Goal: Transaction & Acquisition: Purchase product/service

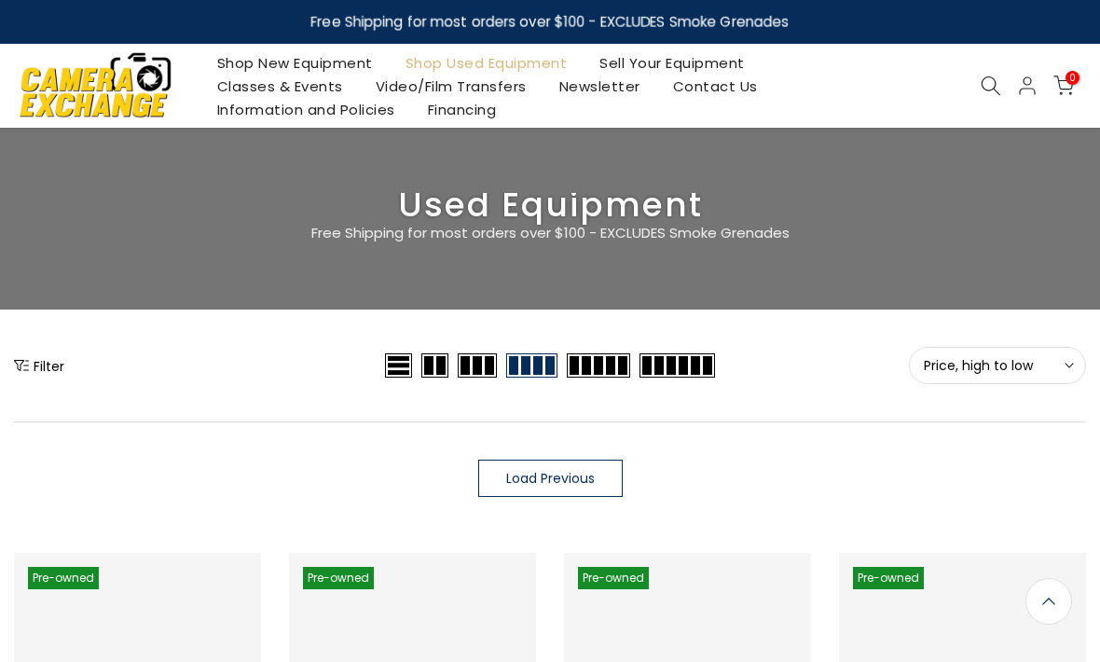
scroll to position [1413, 0]
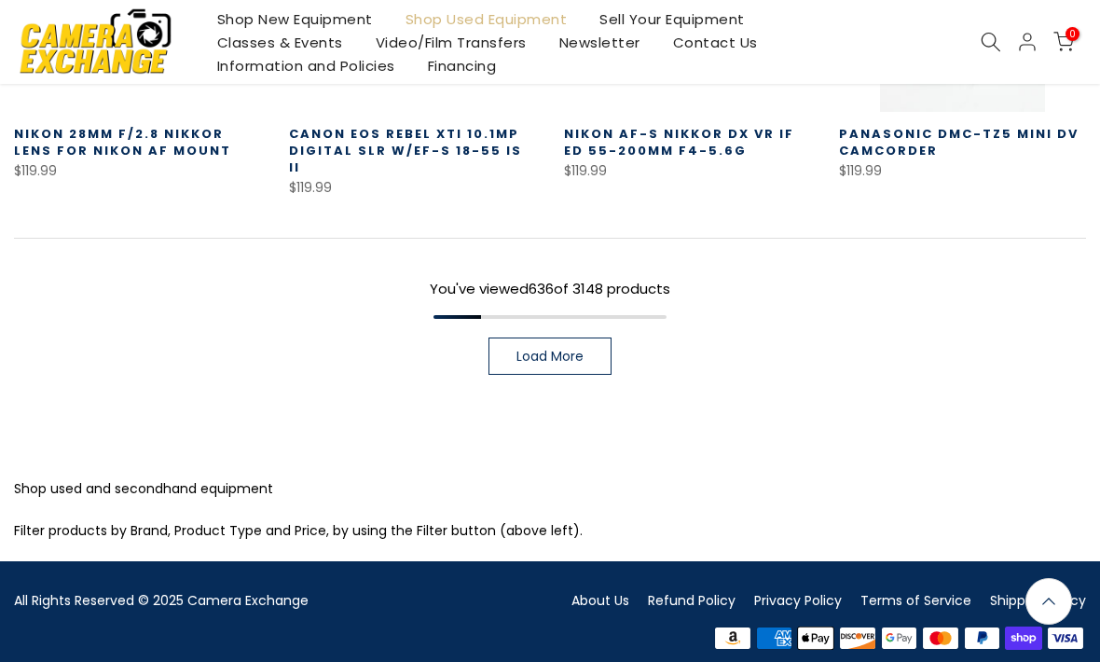
click at [480, 12] on link "Shop Used Equipment" at bounding box center [486, 18] width 195 height 23
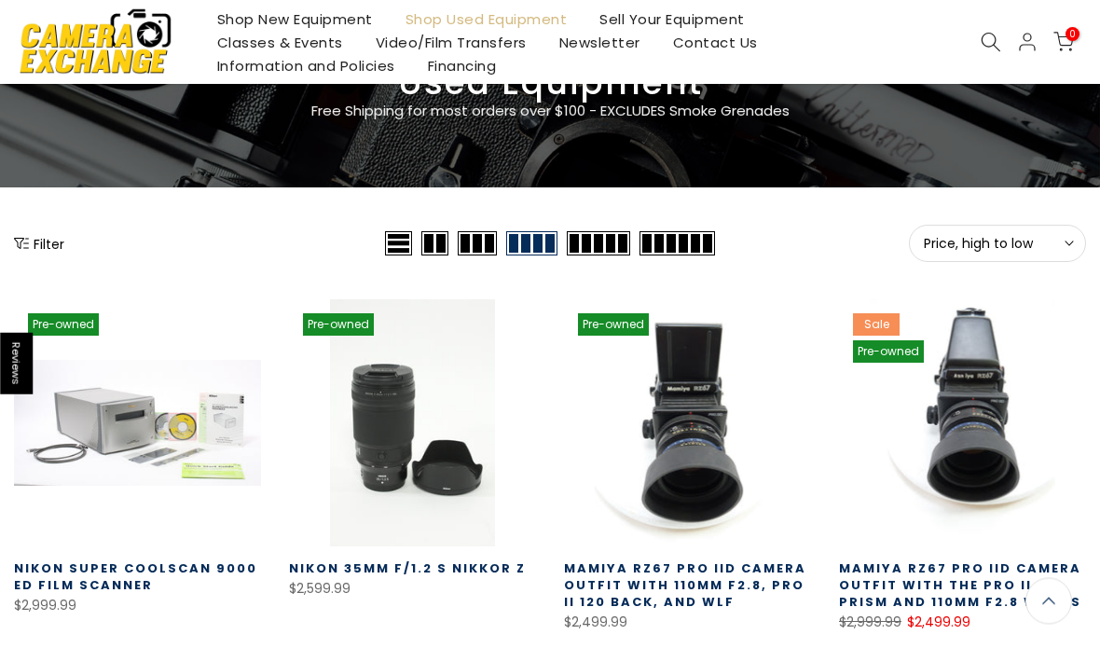
scroll to position [122, 0]
click at [43, 243] on button "Filter" at bounding box center [39, 243] width 50 height 19
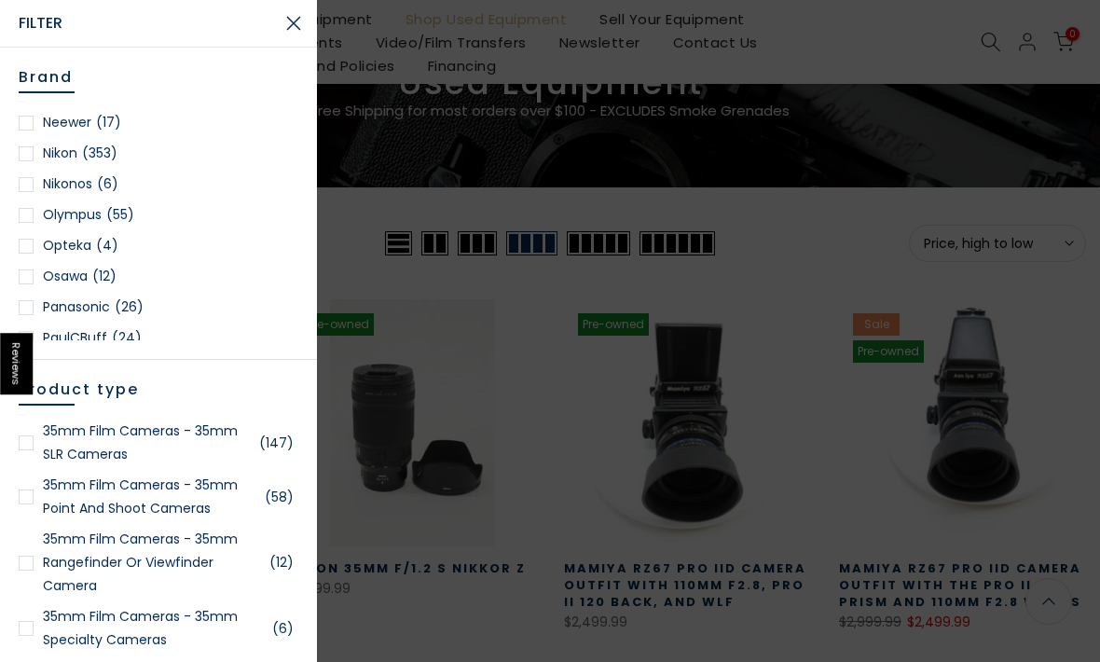
scroll to position [1603, 0]
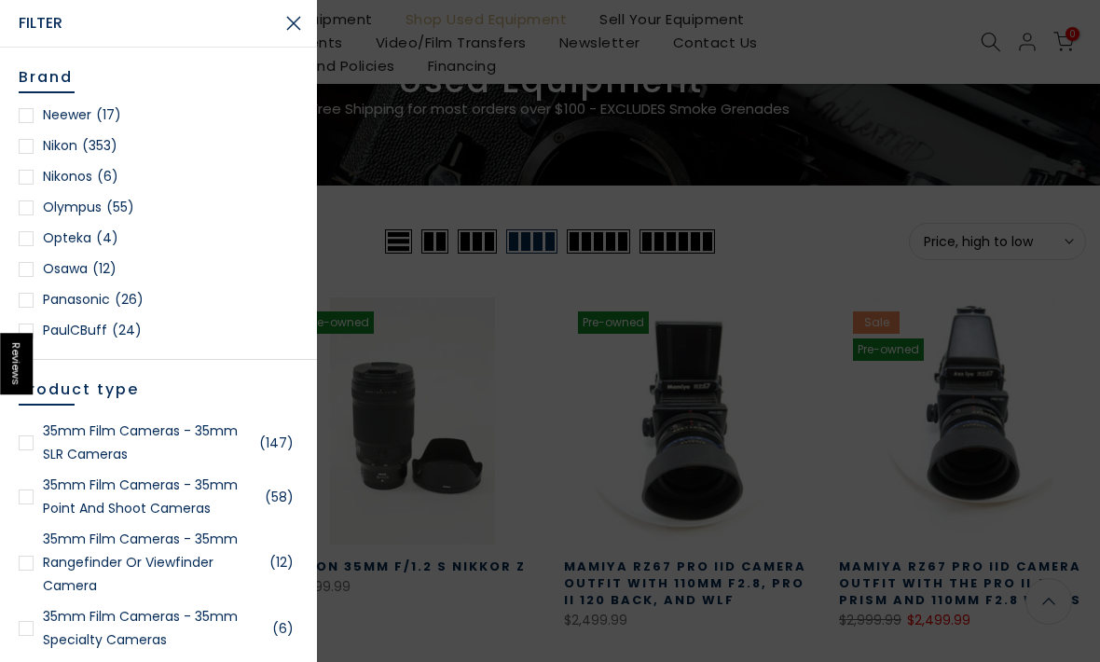
click at [32, 155] on link "Nikon (353)" at bounding box center [159, 145] width 280 height 23
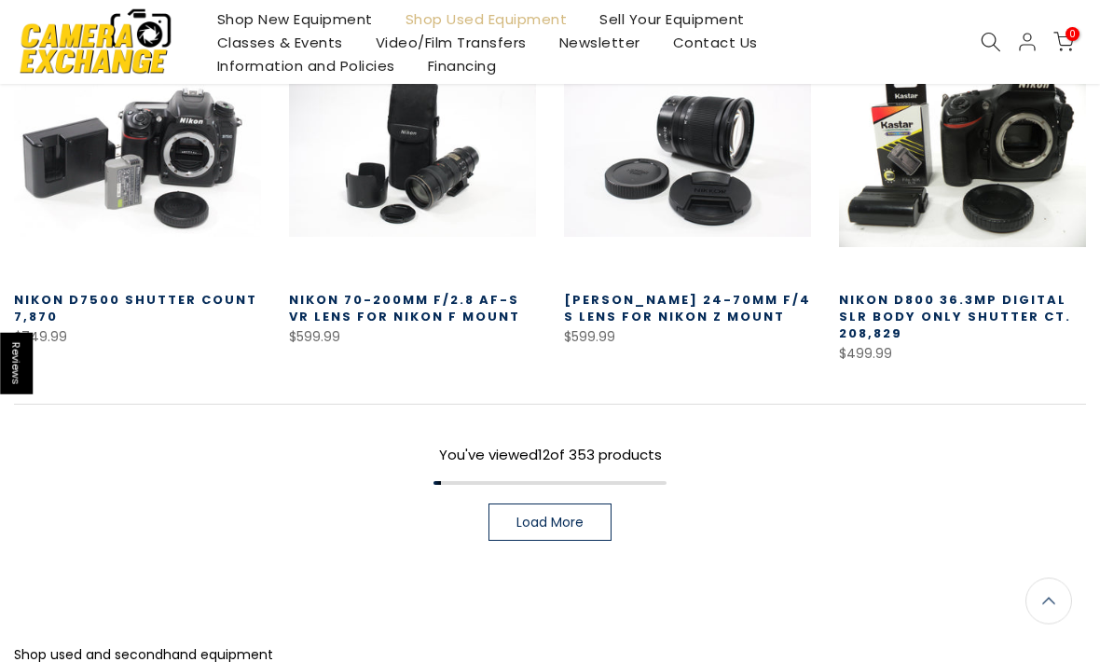
scroll to position [1189, 0]
click at [564, 518] on span "Load More" at bounding box center [549, 521] width 67 height 13
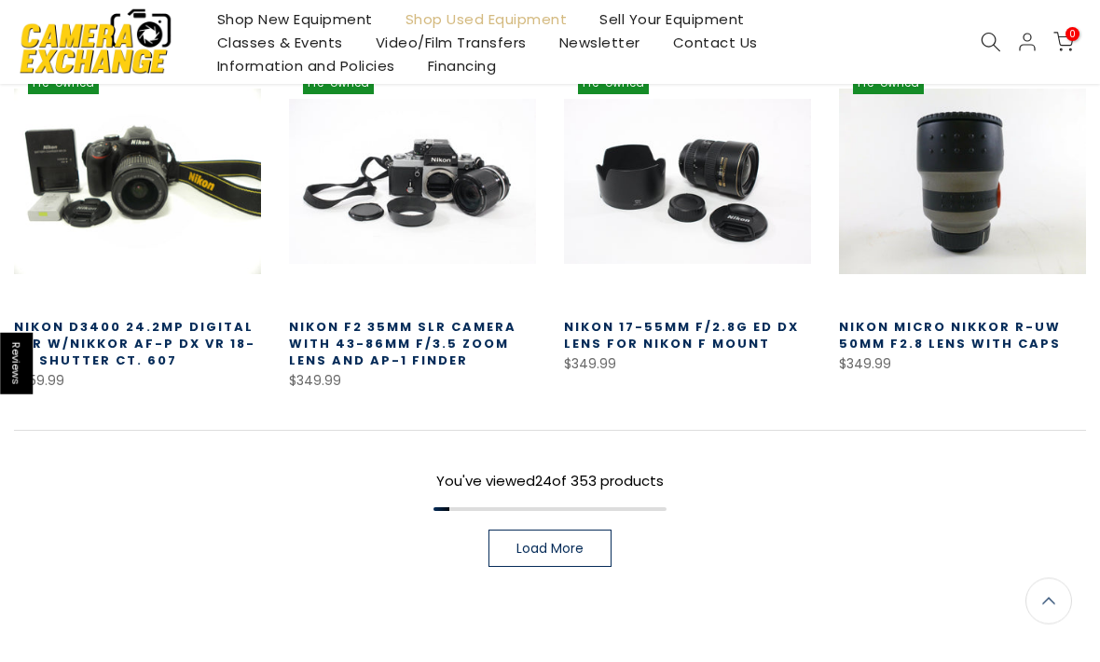
scroll to position [2316, 0]
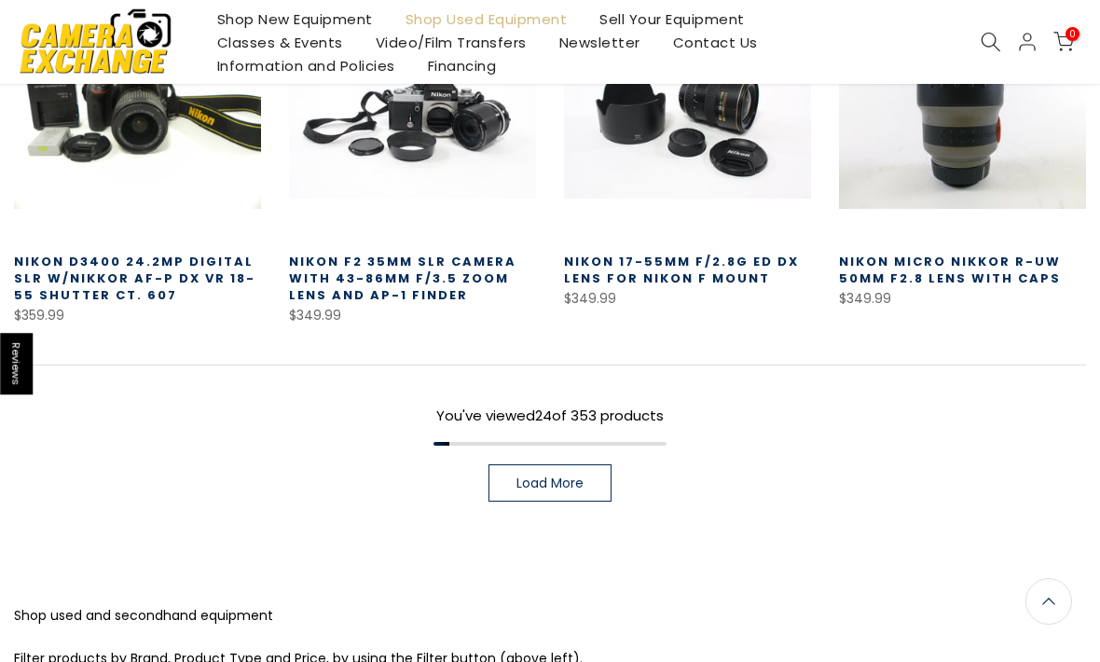
click at [571, 478] on span "Load More" at bounding box center [549, 482] width 67 height 13
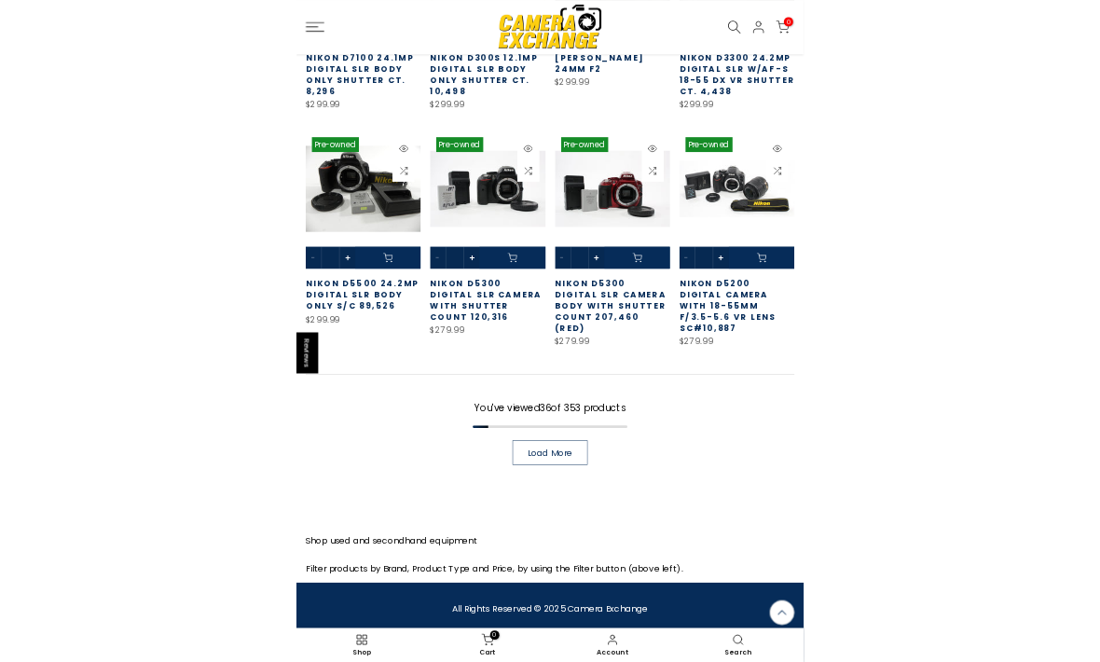
scroll to position [3382, 0]
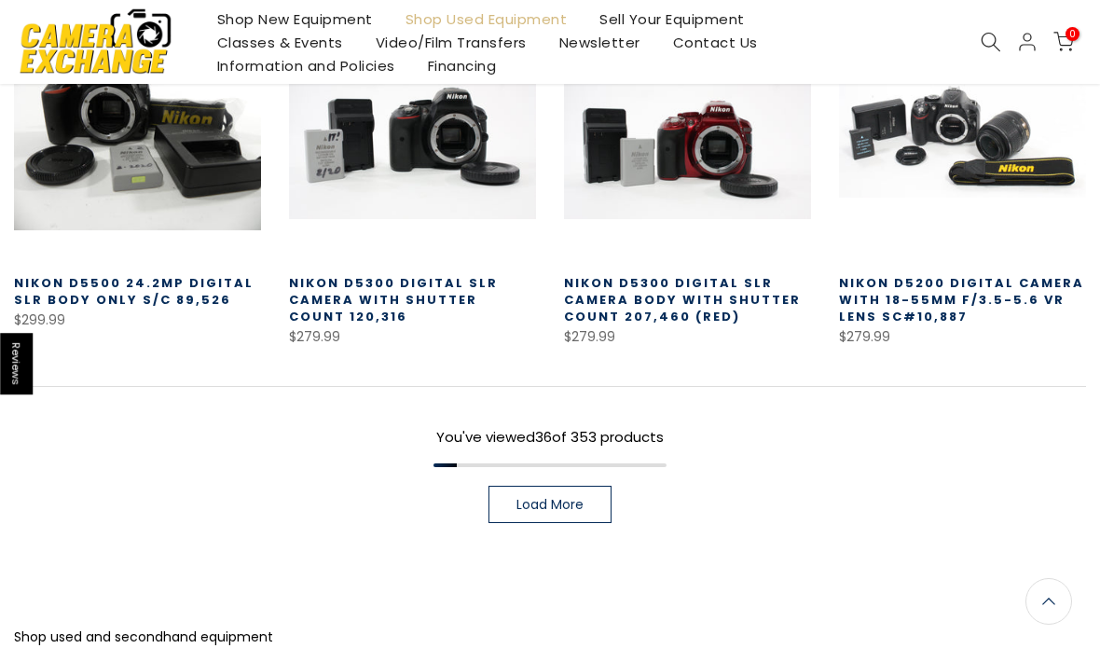
click at [569, 491] on link "Load More" at bounding box center [549, 504] width 123 height 37
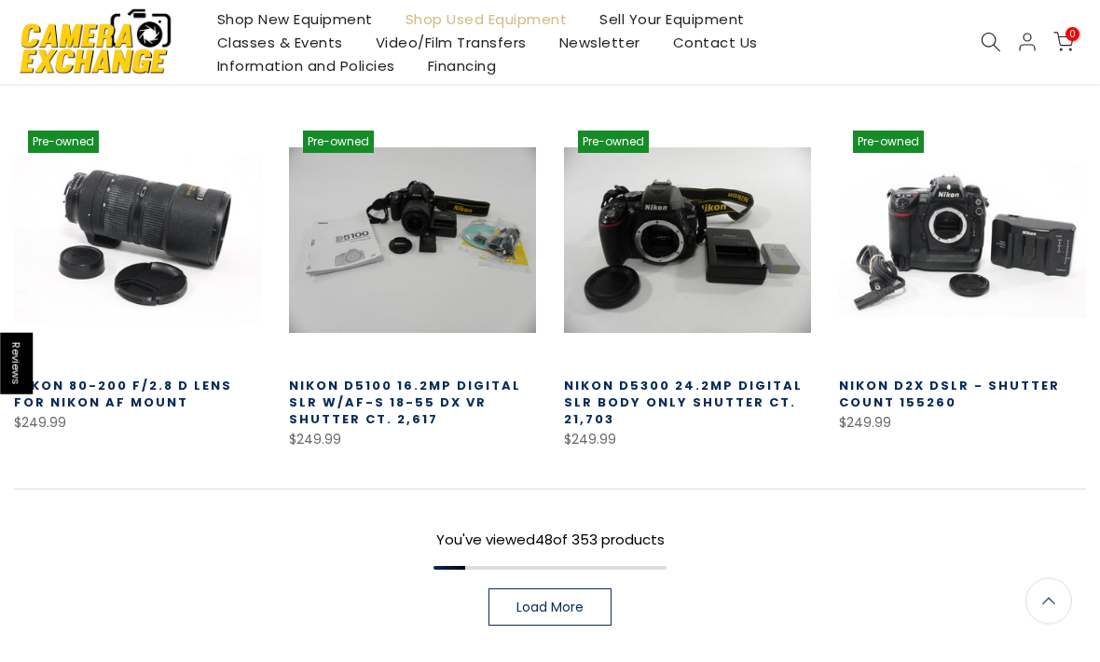
scroll to position [4369, 0]
click at [552, 604] on span "Load More" at bounding box center [549, 606] width 67 height 13
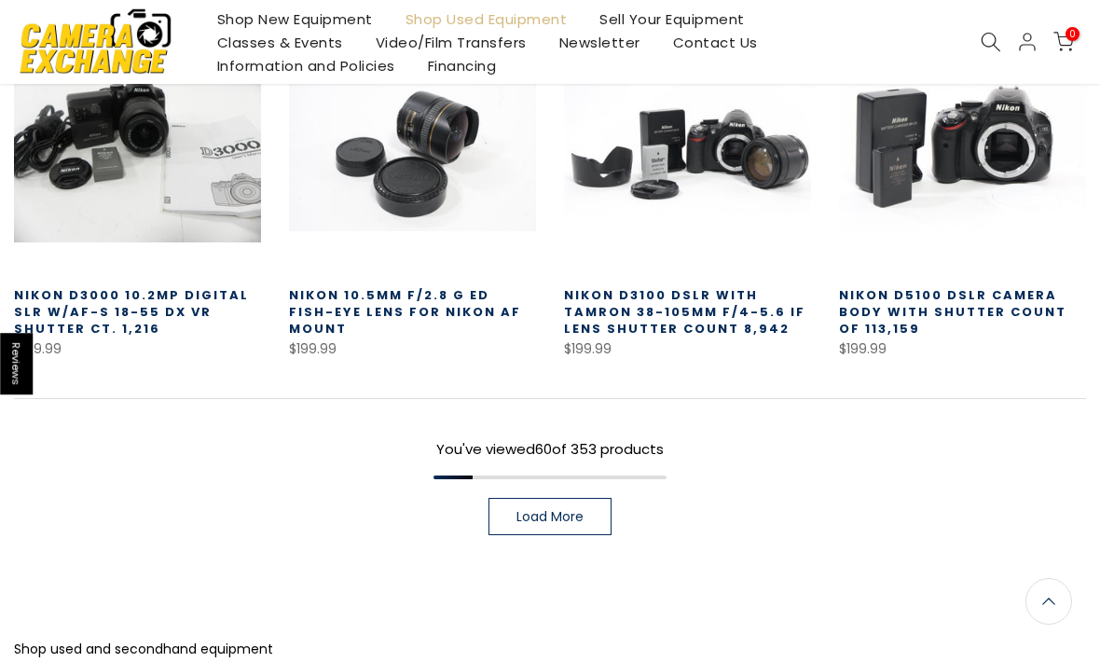
scroll to position [5553, 0]
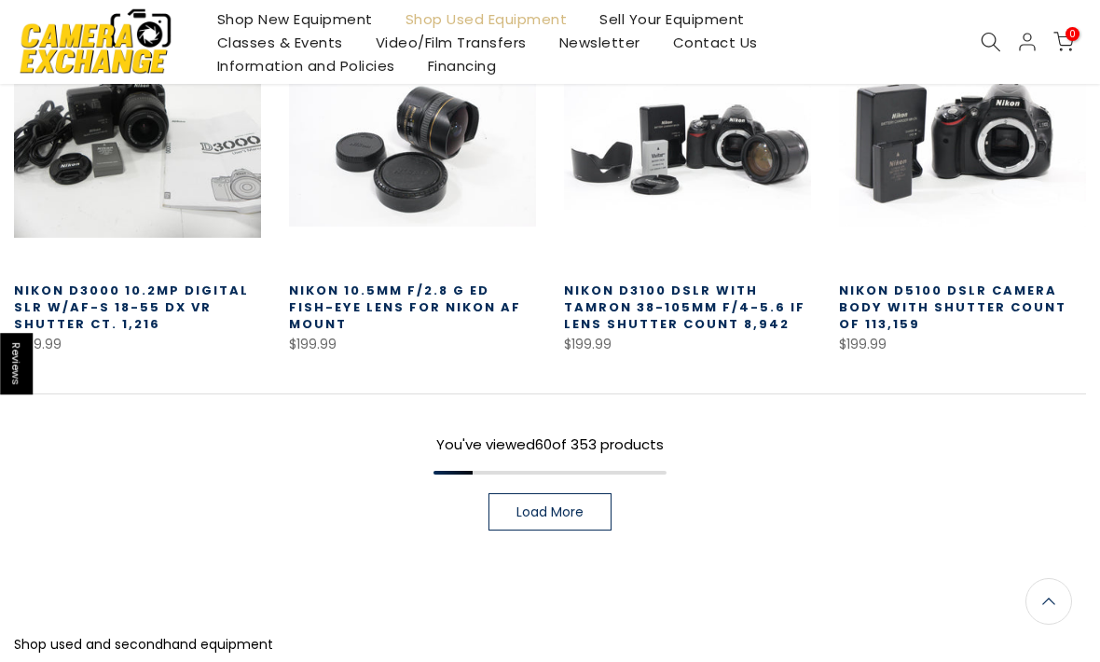
click at [554, 507] on span "Load More" at bounding box center [549, 511] width 67 height 13
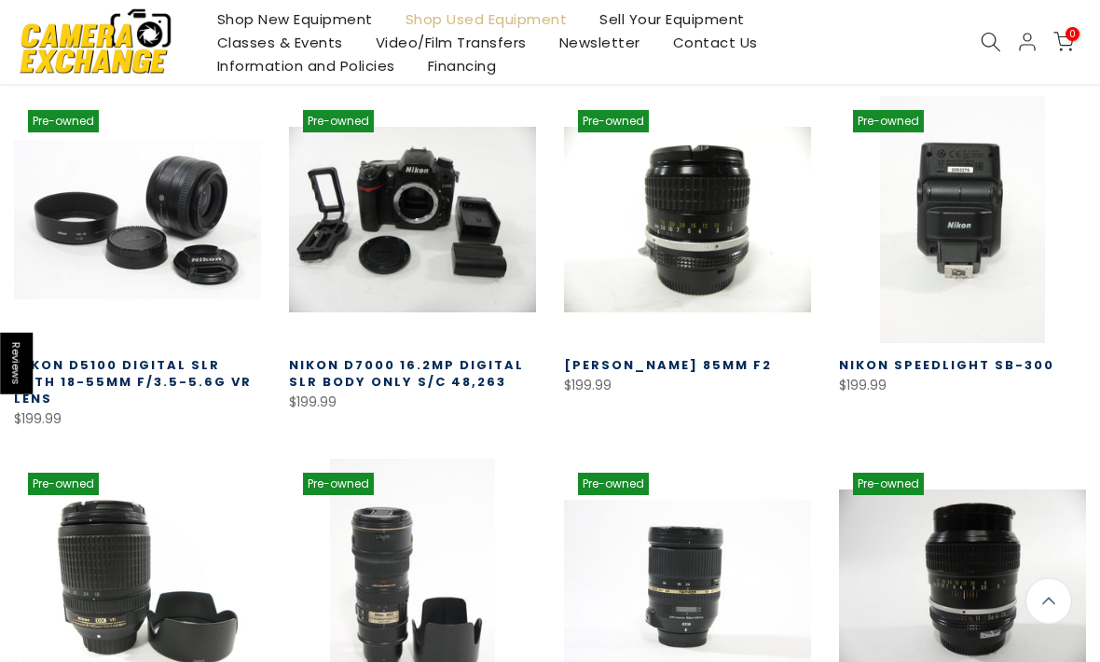
scroll to position [6220, 0]
click at [693, 224] on link at bounding box center [687, 219] width 247 height 247
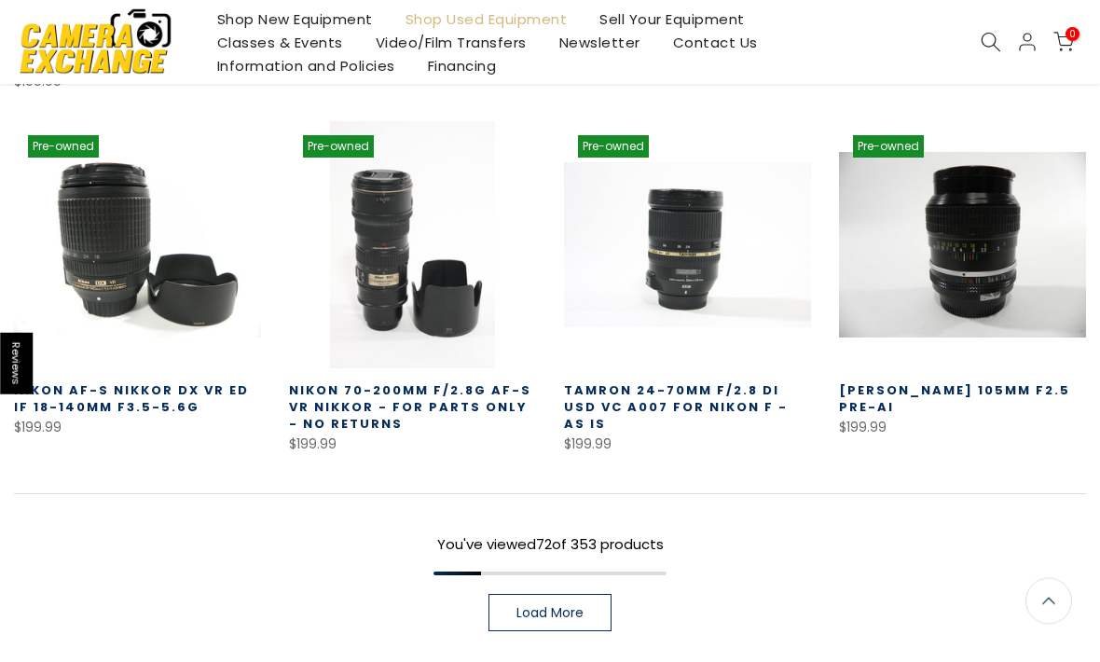
scroll to position [6555, 0]
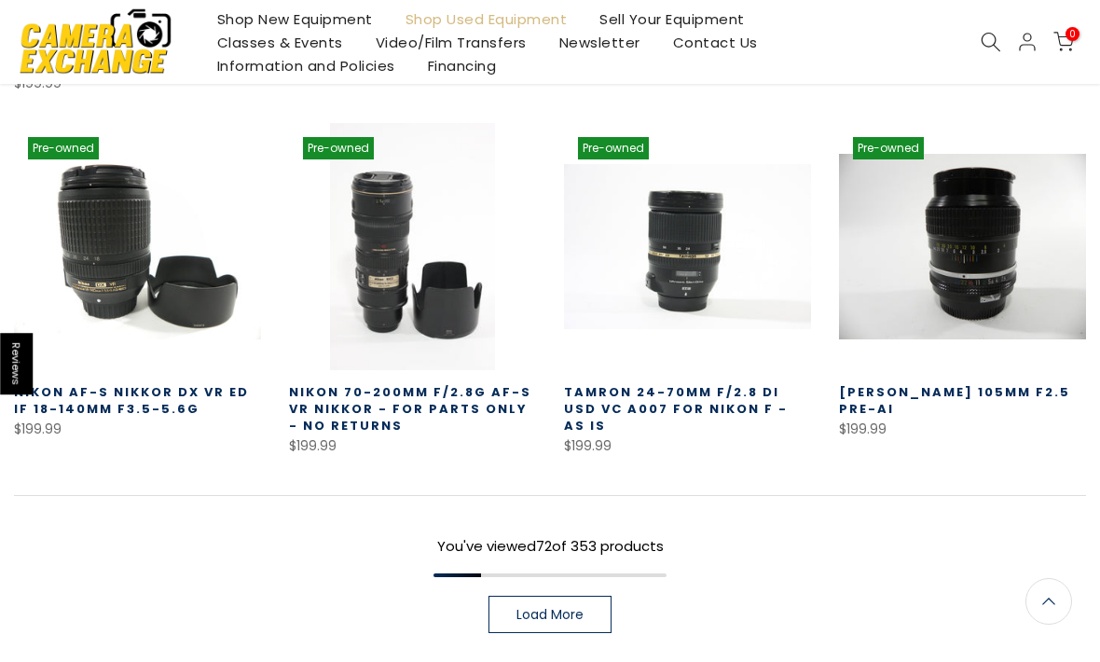
click at [582, 571] on div "You've viewed 72 of 353 products Load More" at bounding box center [550, 563] width 1072 height 137
click at [557, 610] on link "Load More" at bounding box center [549, 614] width 123 height 37
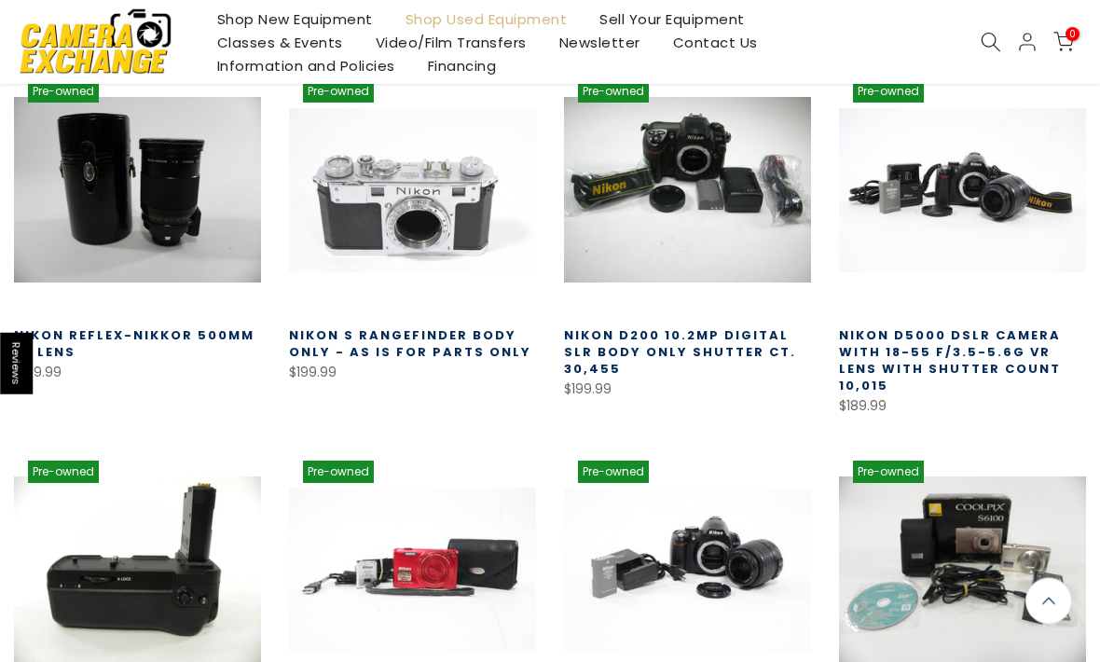
scroll to position [6975, 0]
click at [137, 218] on link at bounding box center [137, 189] width 247 height 247
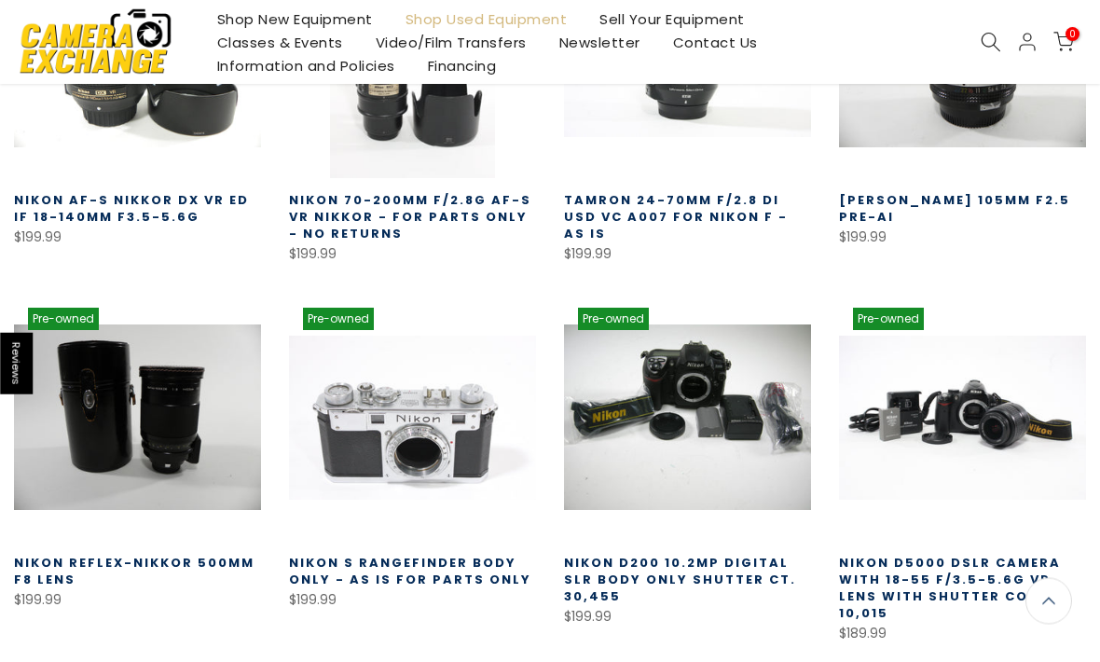
scroll to position [6747, 0]
click at [144, 414] on link at bounding box center [137, 417] width 247 height 247
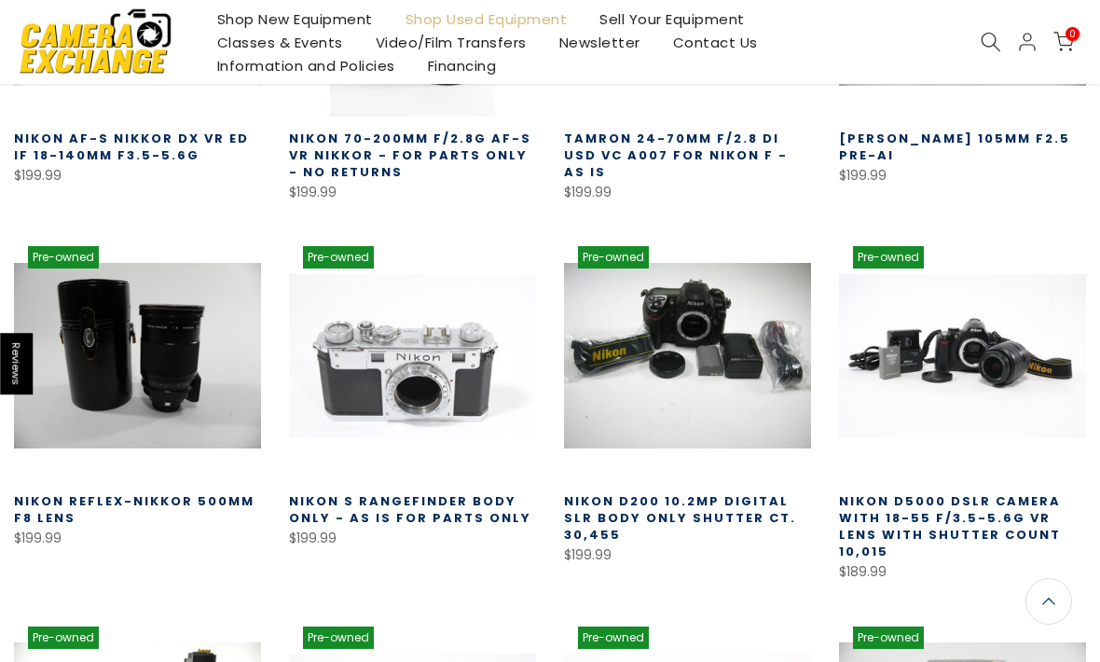
scroll to position [128, 0]
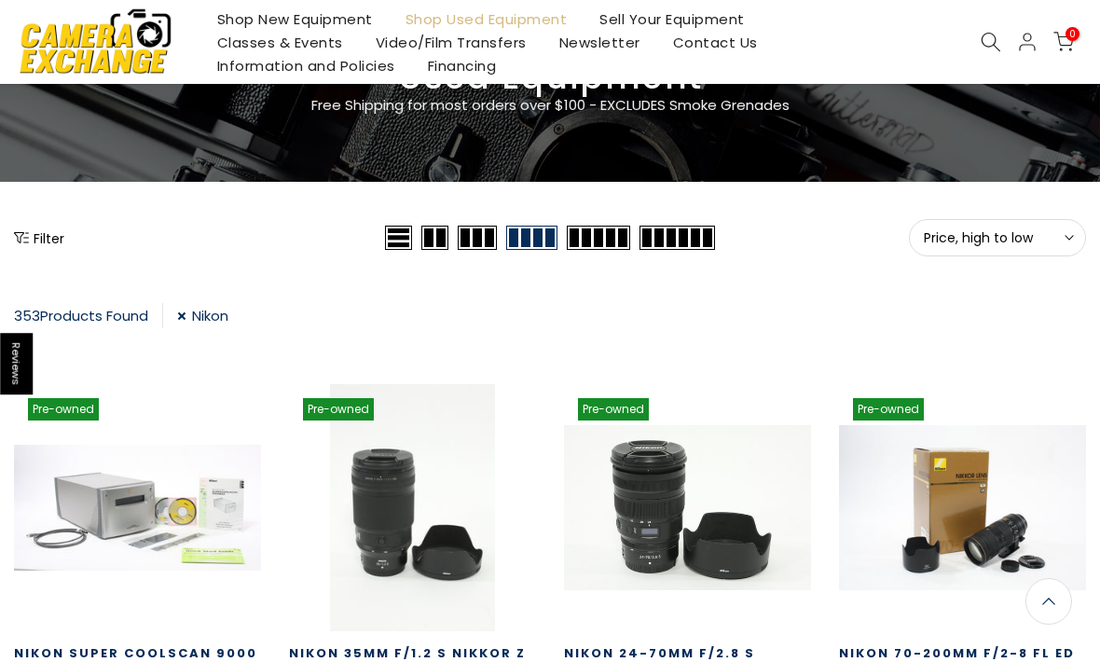
click at [46, 230] on button "Filter" at bounding box center [39, 237] width 50 height 19
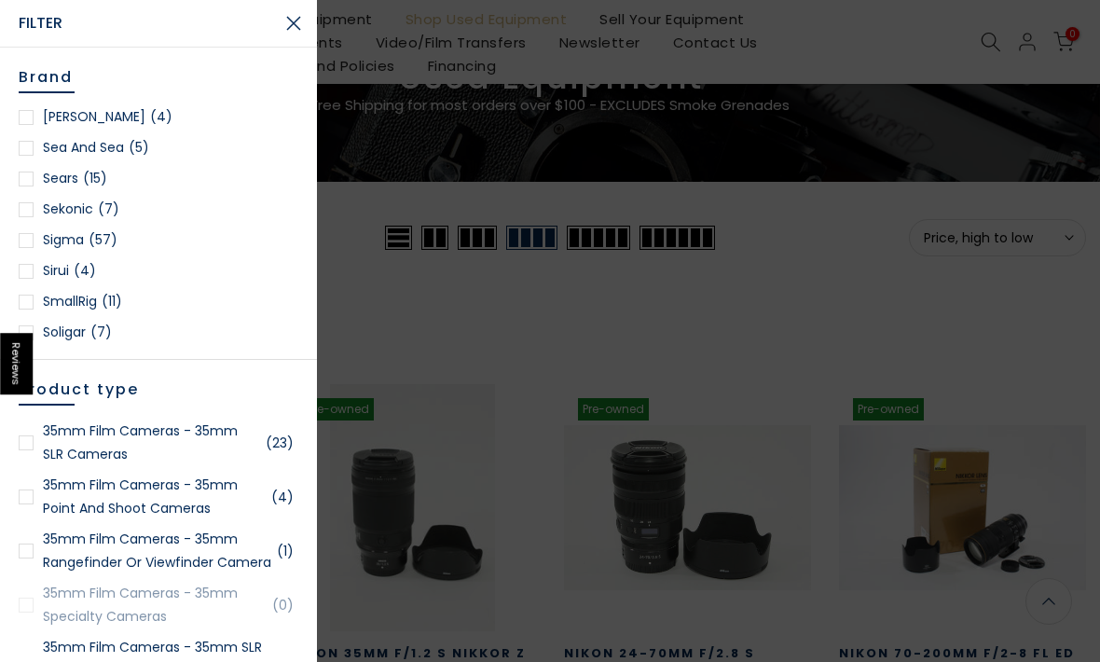
scroll to position [2321, 0]
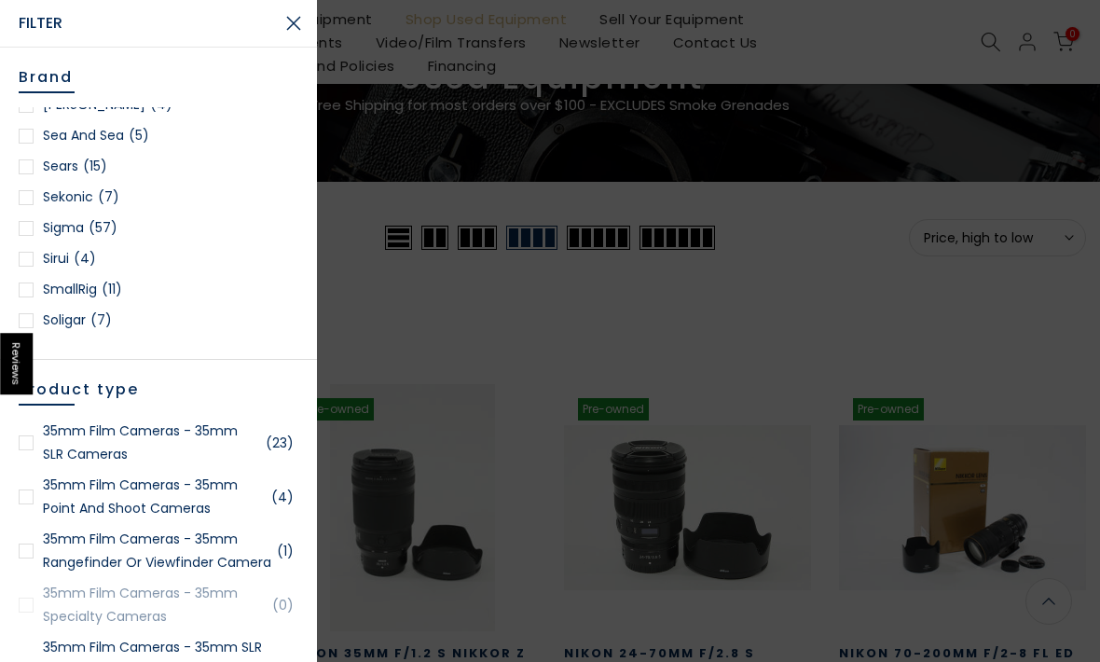
click at [36, 230] on link "Sigma (57)" at bounding box center [159, 227] width 280 height 23
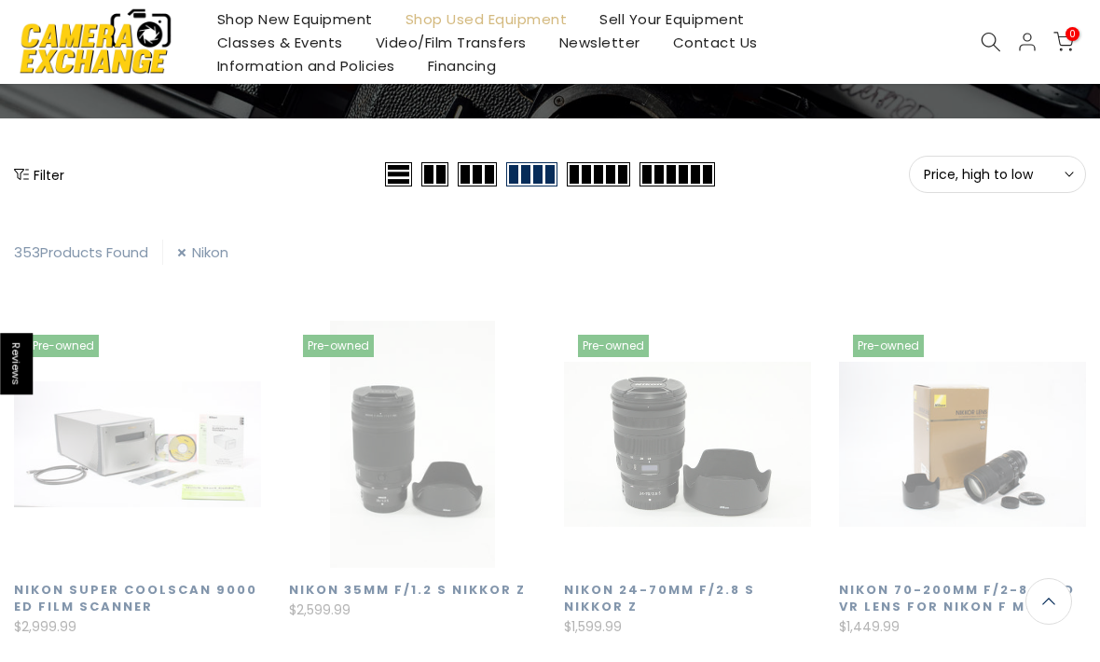
scroll to position [328, 0]
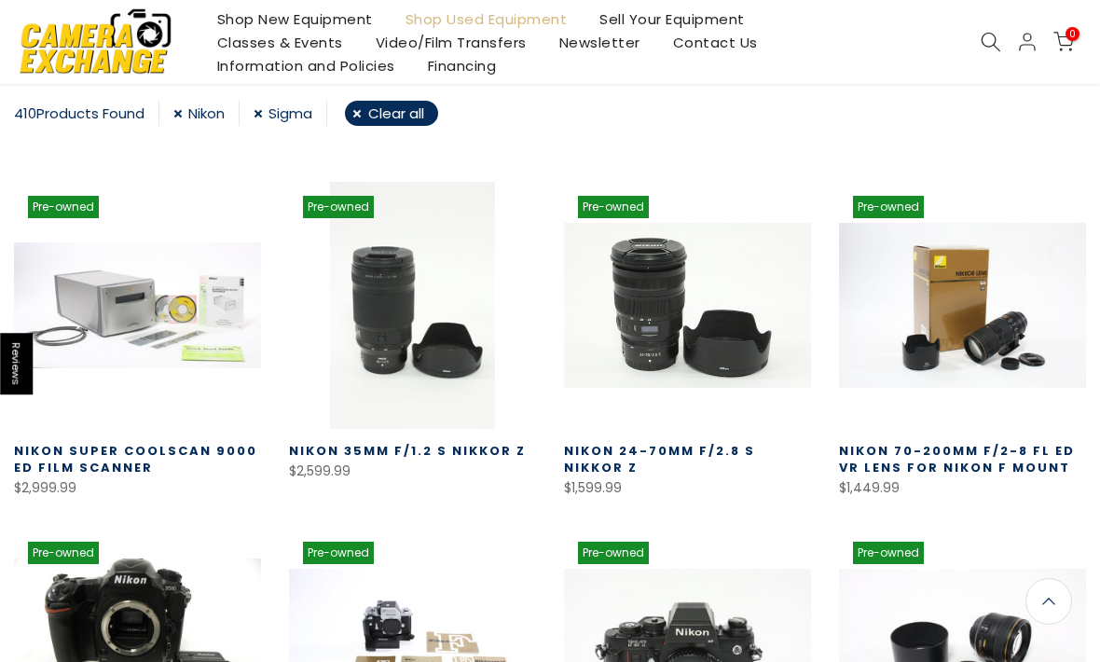
click at [189, 109] on link "Nikon" at bounding box center [206, 113] width 66 height 25
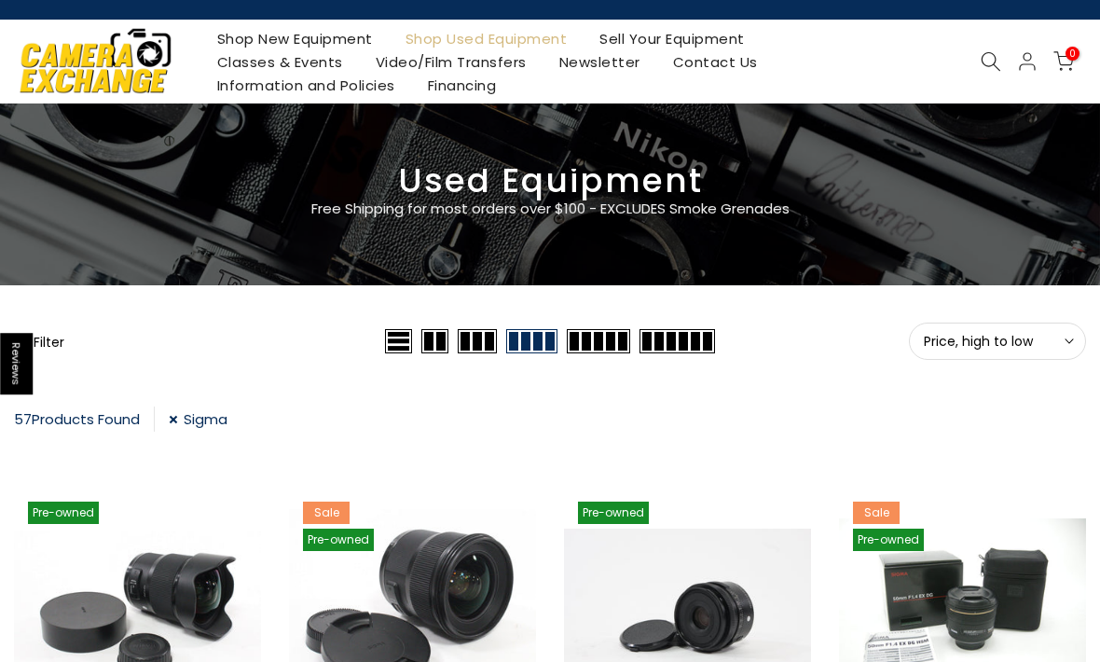
scroll to position [26, 0]
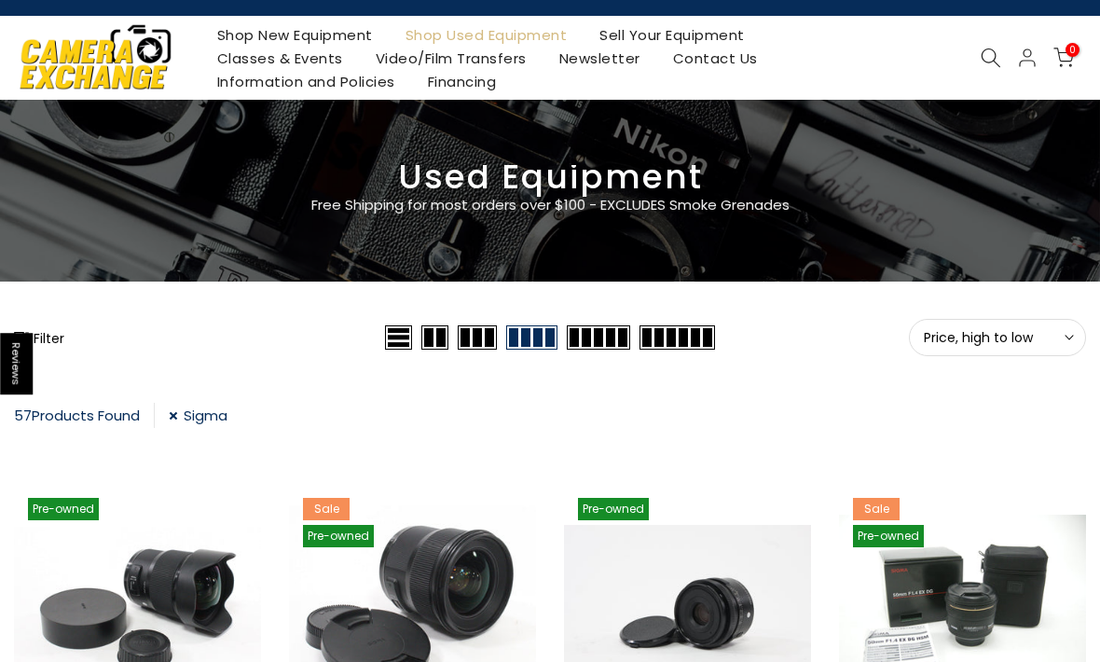
click at [48, 338] on button "Filter" at bounding box center [39, 337] width 50 height 19
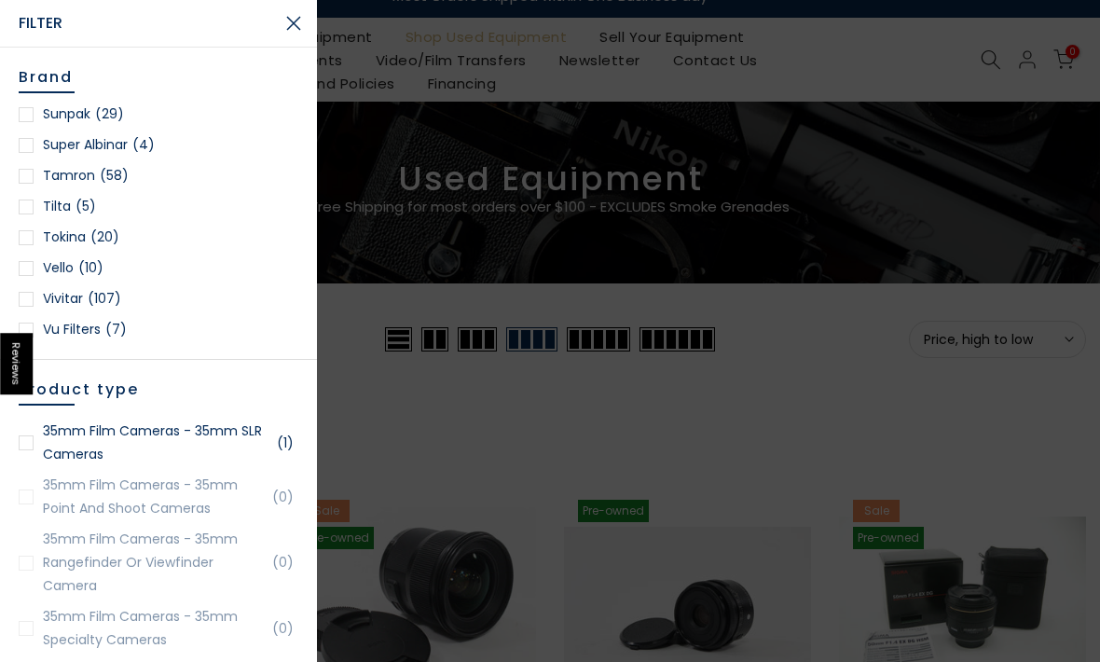
scroll to position [2712, 0]
click at [27, 238] on div at bounding box center [26, 236] width 15 height 15
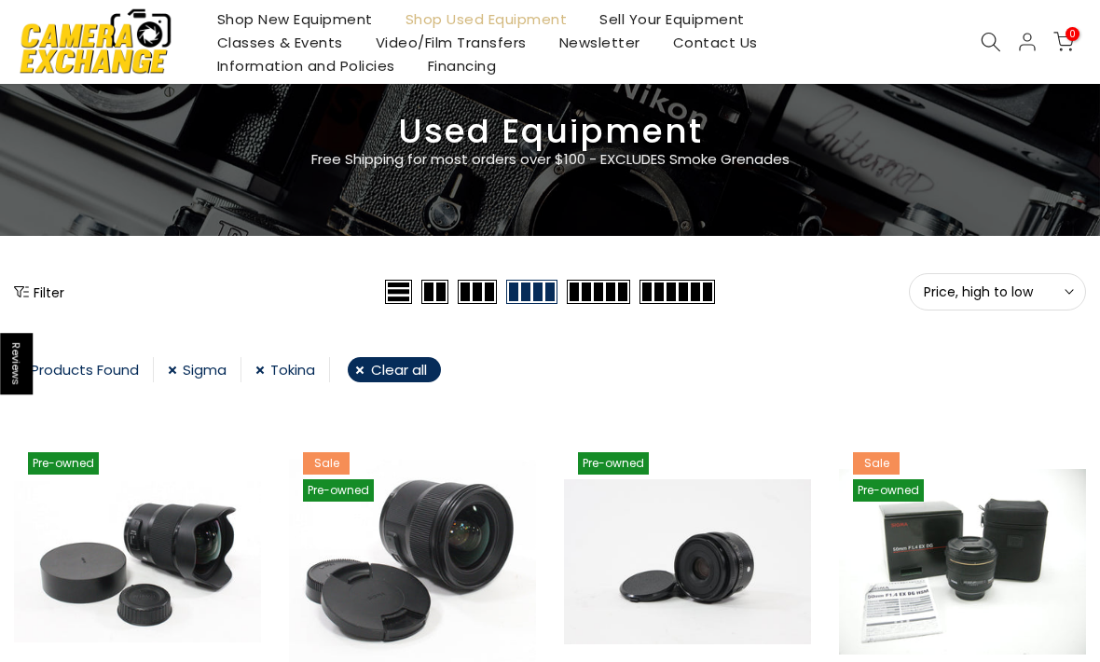
scroll to position [54, 0]
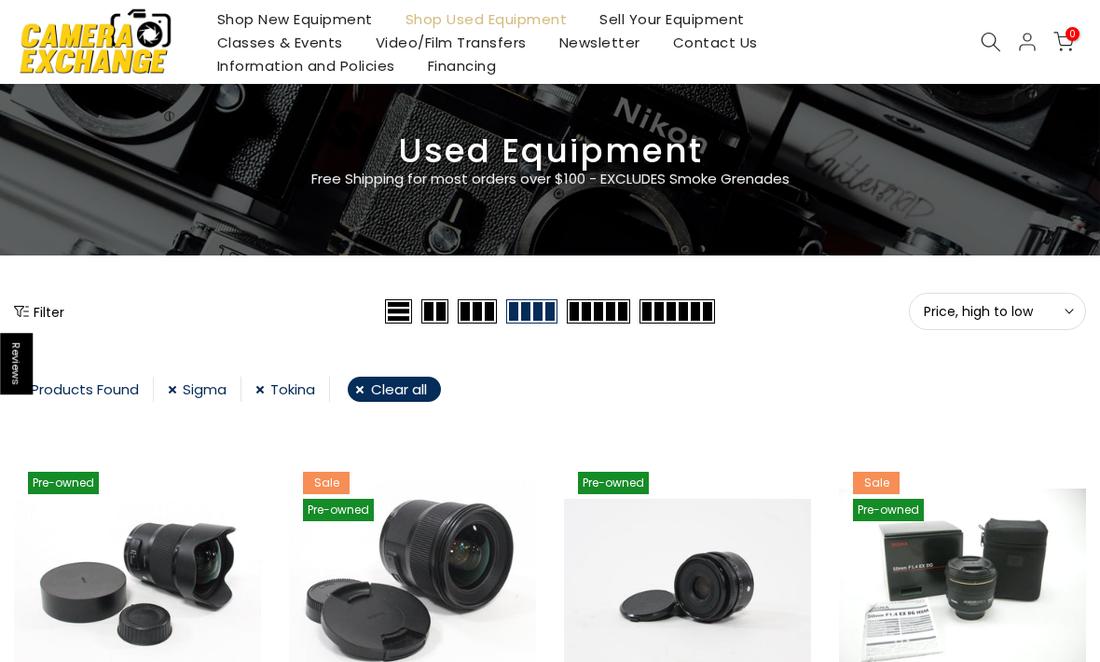
click at [44, 309] on button "Filter" at bounding box center [39, 311] width 50 height 19
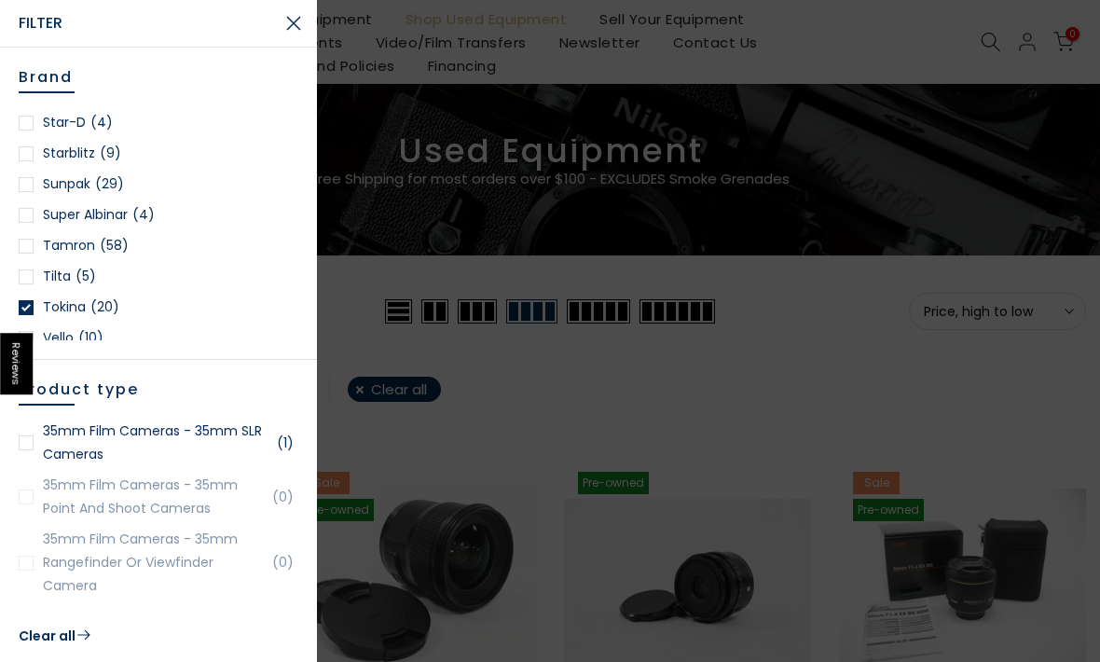
scroll to position [2643, 0]
click at [34, 248] on link "Tamron (58)" at bounding box center [159, 244] width 280 height 23
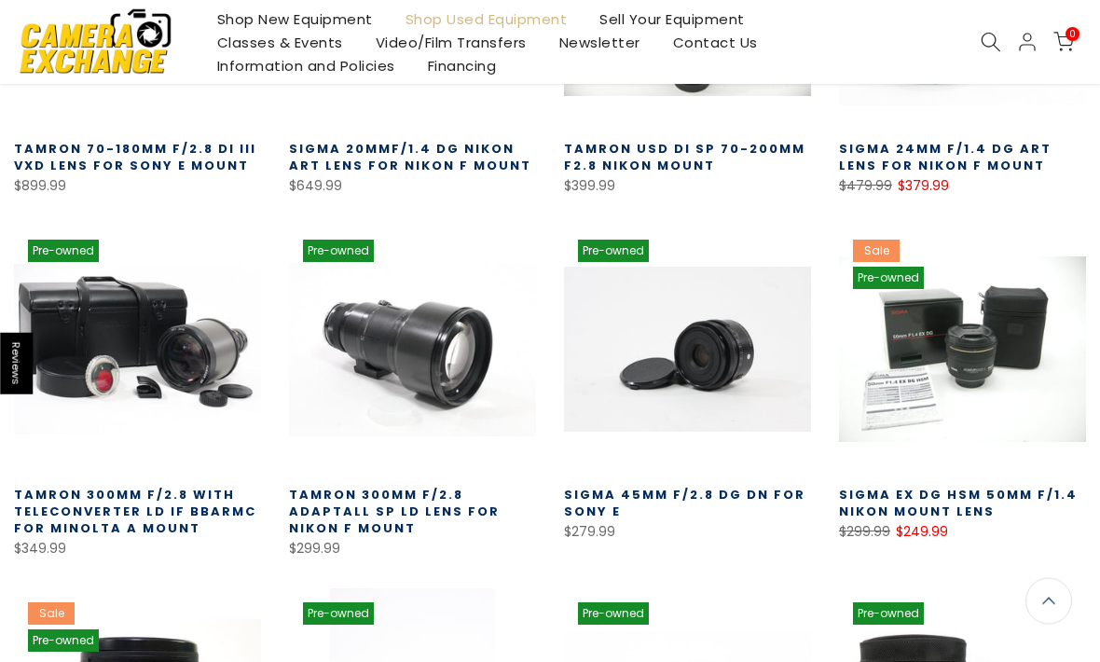
scroll to position [632, 0]
click at [402, 353] on link at bounding box center [412, 349] width 247 height 247
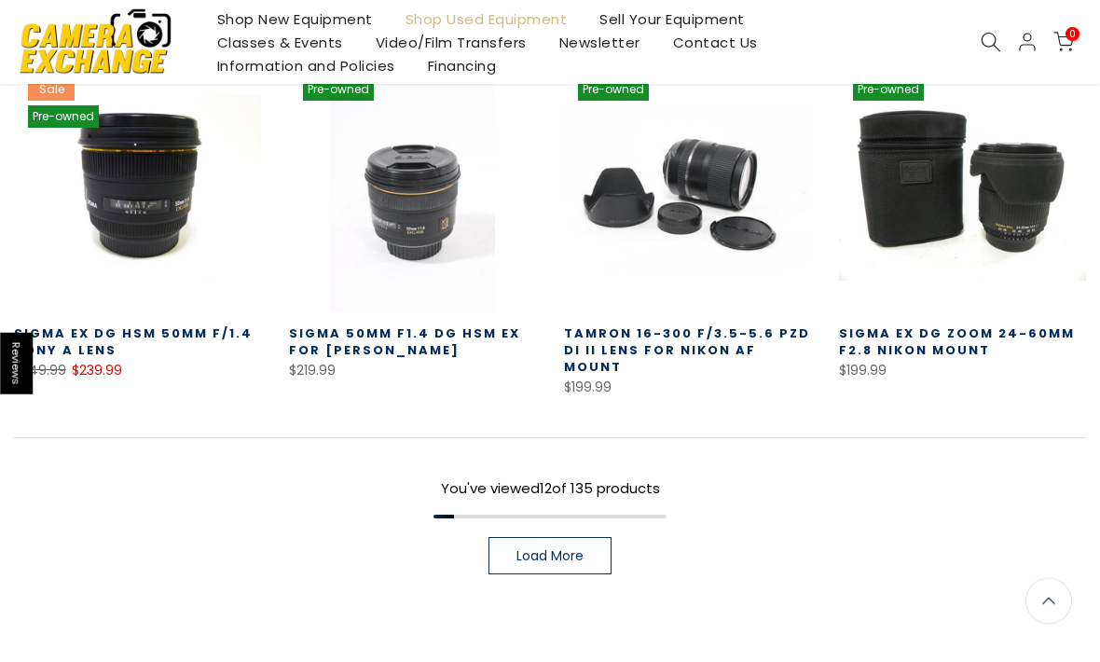
scroll to position [1157, 0]
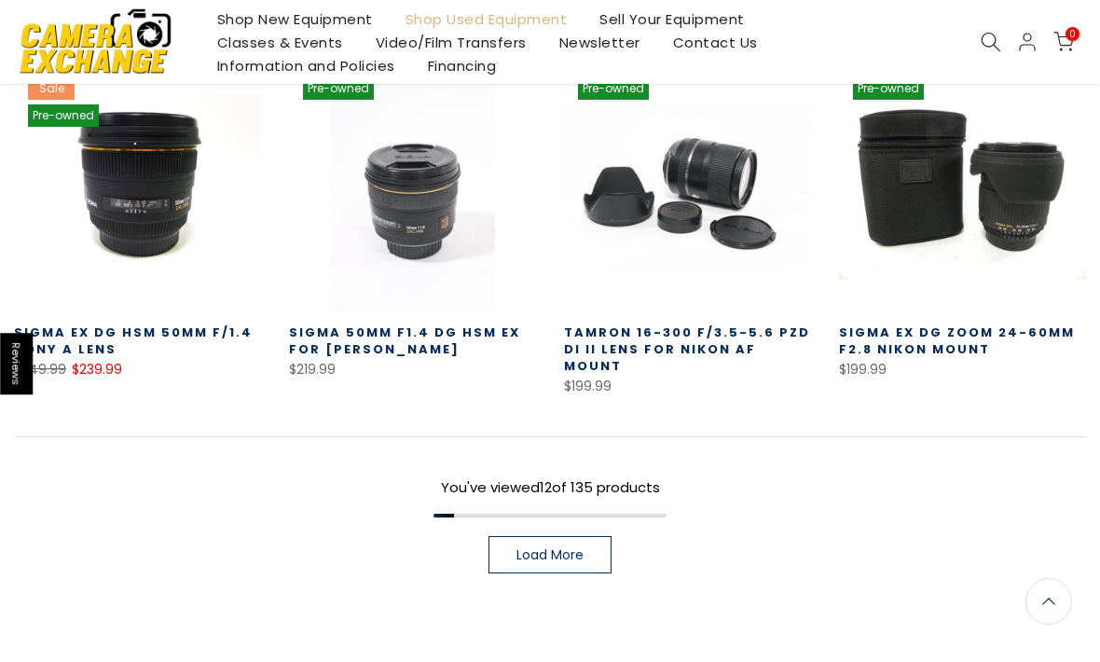
click at [553, 548] on span "Load More" at bounding box center [549, 554] width 67 height 13
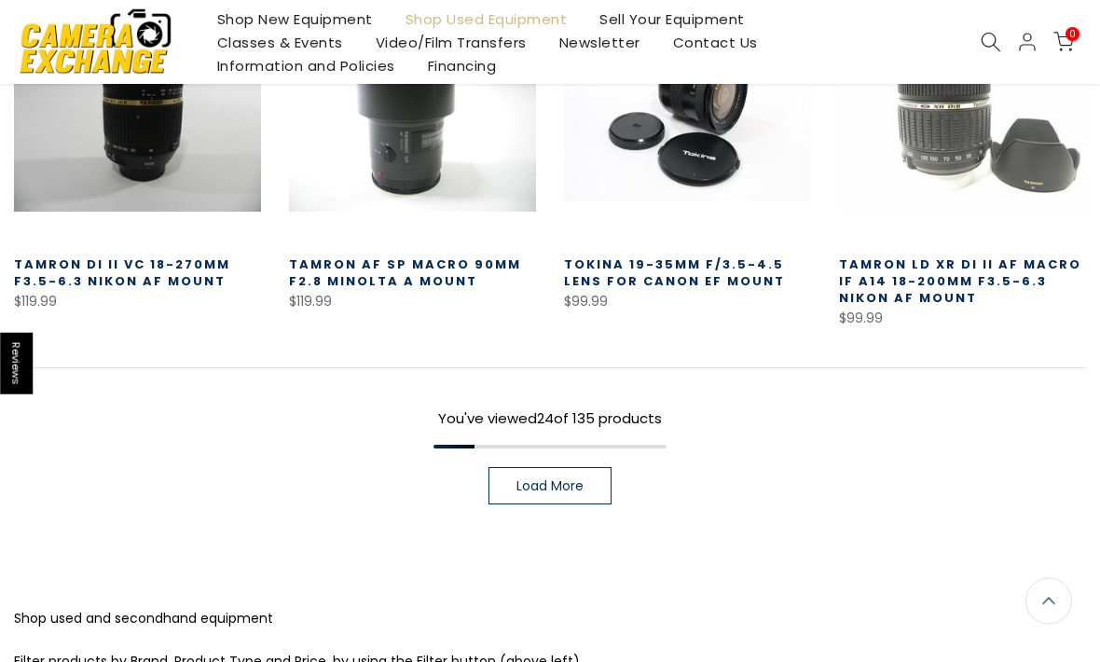
scroll to position [2333, 0]
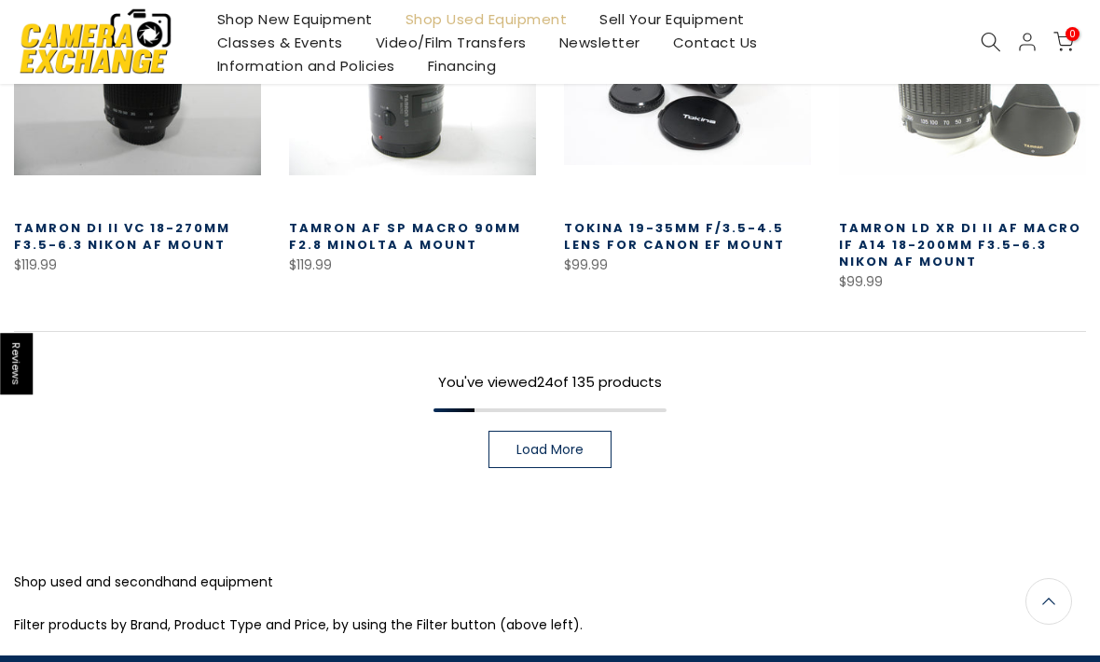
click at [562, 443] on span "Load More" at bounding box center [549, 449] width 67 height 13
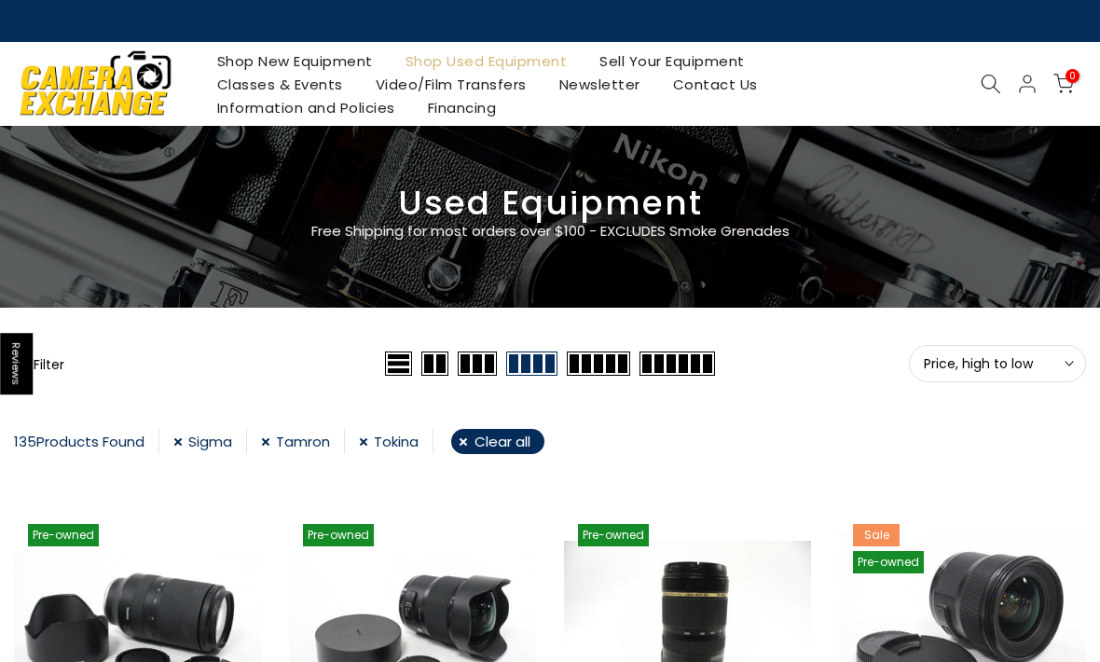
click at [492, 49] on link "Shop Used Equipment" at bounding box center [486, 60] width 195 height 23
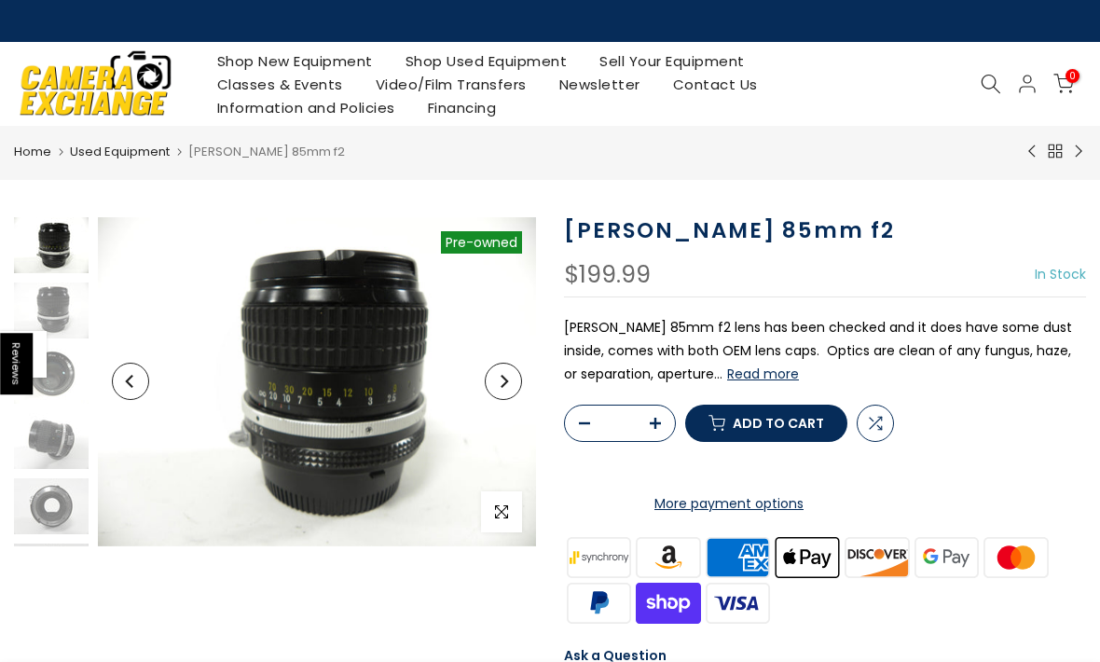
click at [505, 384] on icon "Next" at bounding box center [504, 381] width 7 height 13
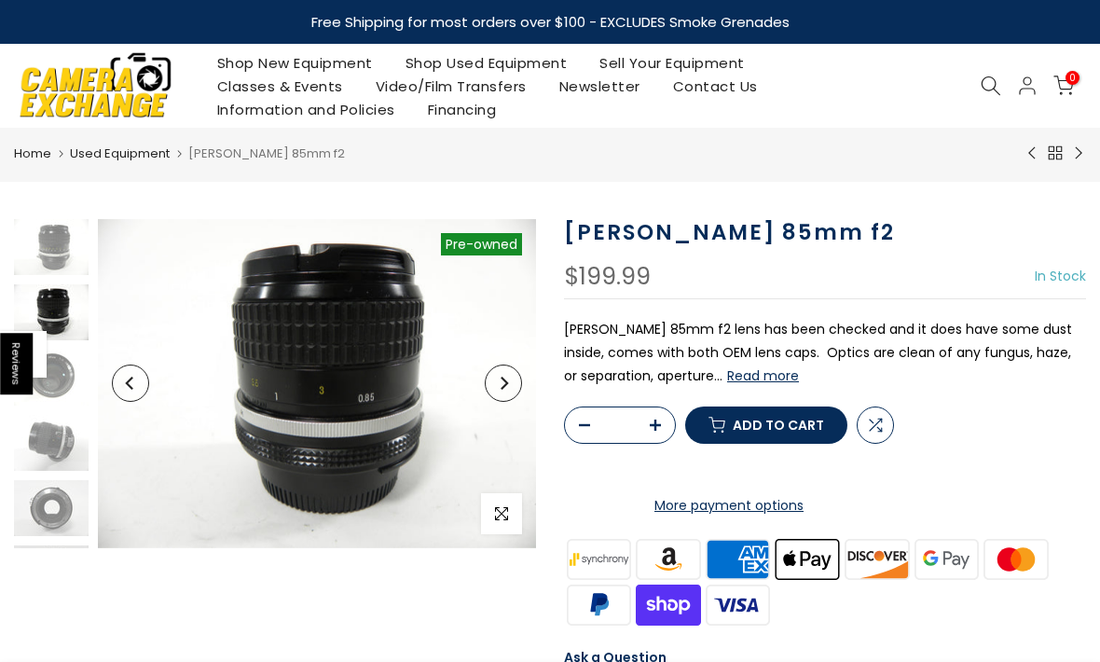
click at [505, 364] on img at bounding box center [317, 383] width 438 height 329
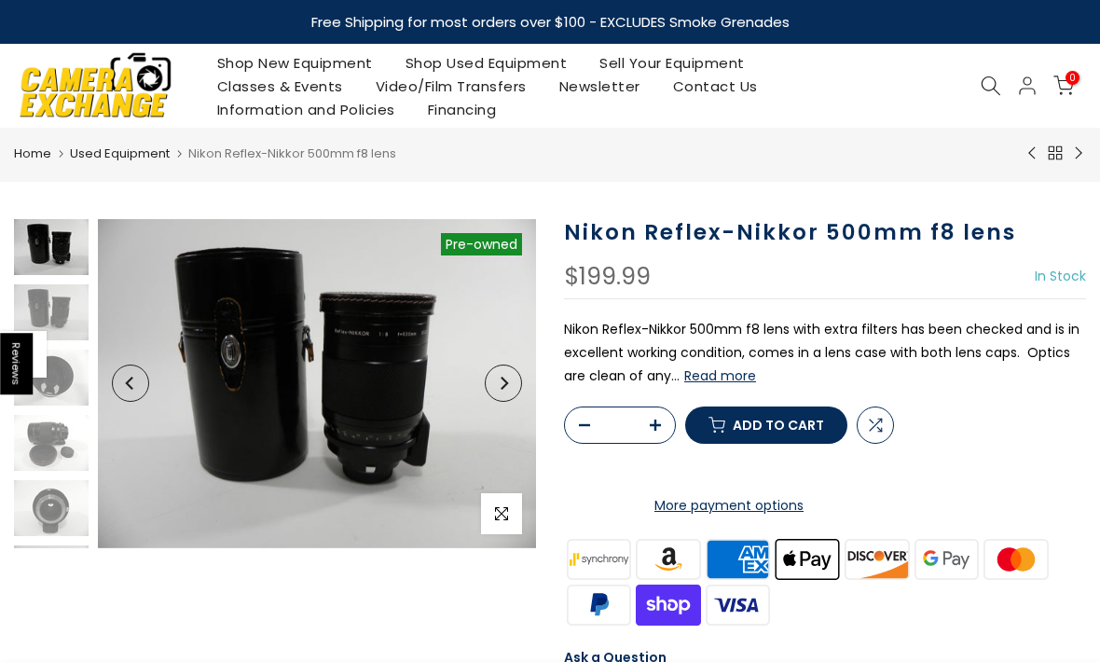
click at [718, 375] on button "Read more" at bounding box center [720, 375] width 72 height 17
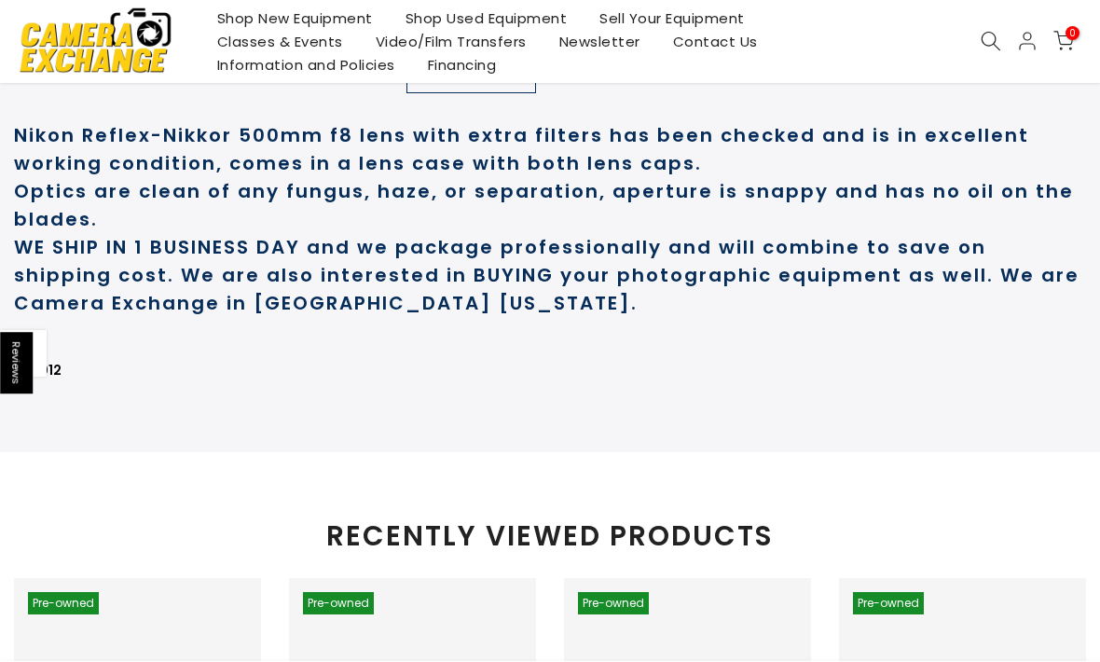
scroll to position [1061, 0]
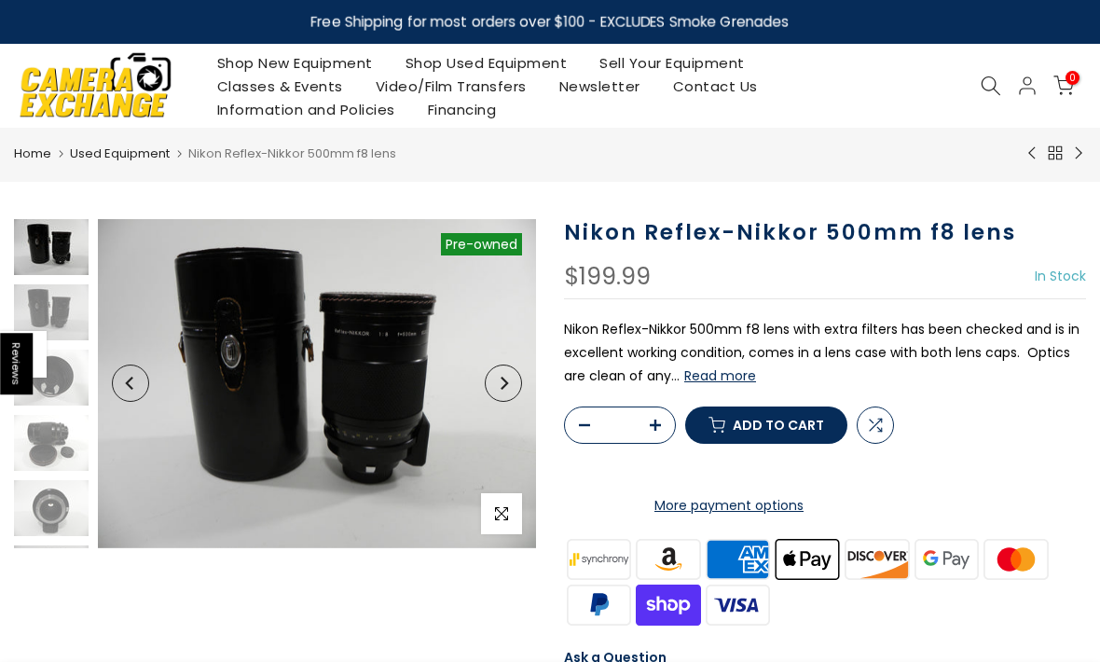
click at [221, 424] on img at bounding box center [317, 383] width 438 height 329
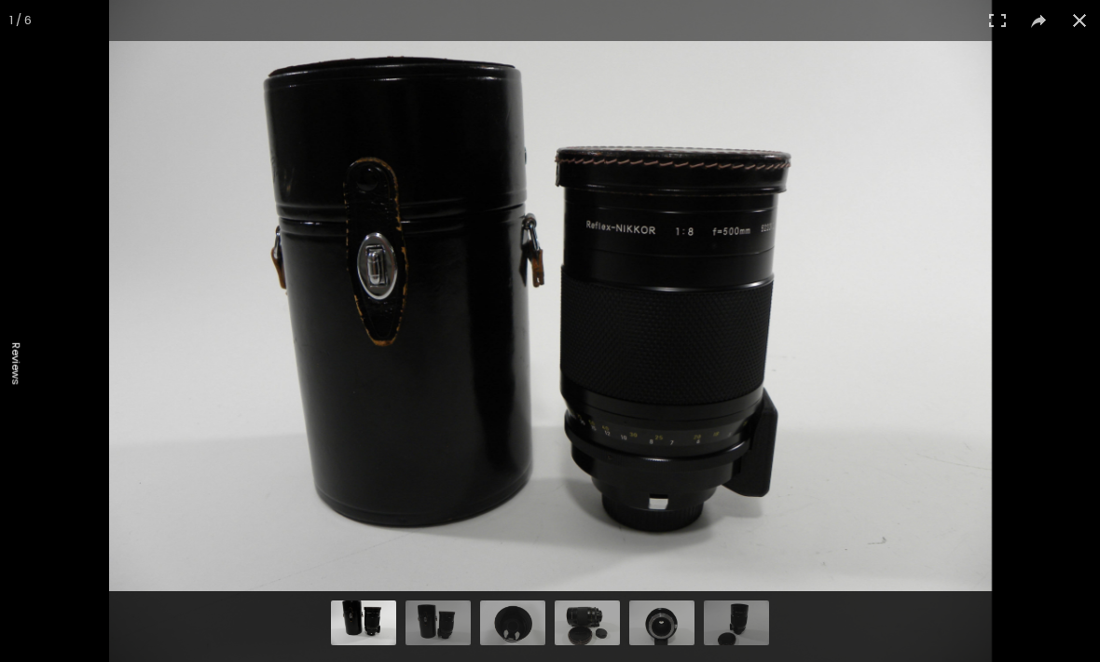
click at [871, 353] on div "1 / 6" at bounding box center [550, 331] width 1100 height 662
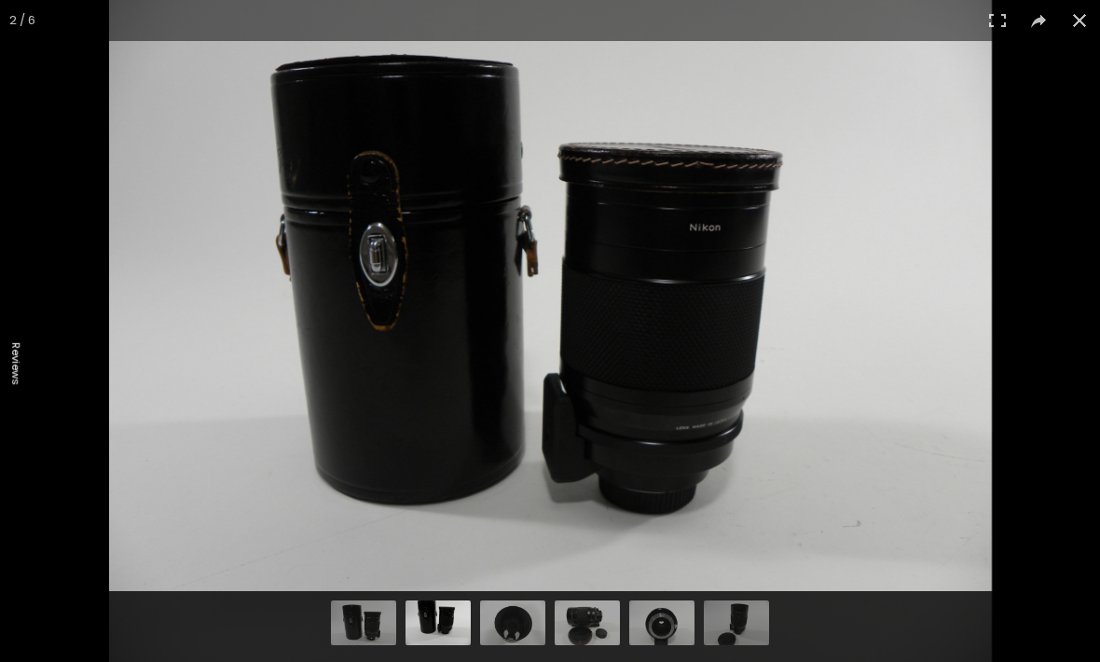
click at [896, 350] on img at bounding box center [550, 331] width 883 height 662
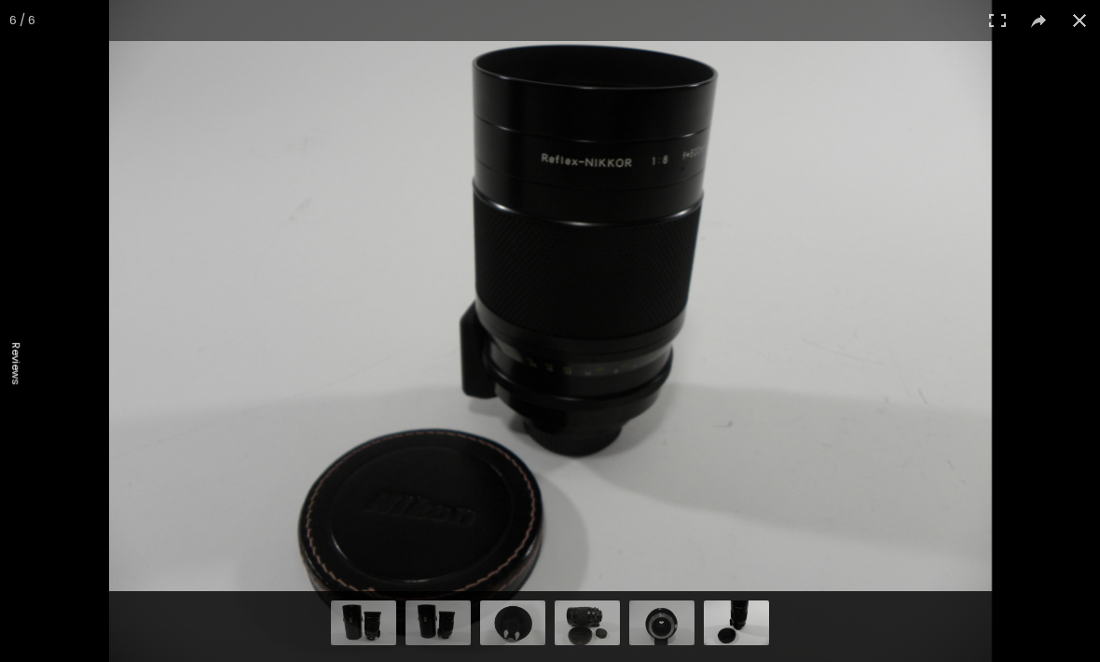
click at [844, 310] on img at bounding box center [550, 331] width 883 height 662
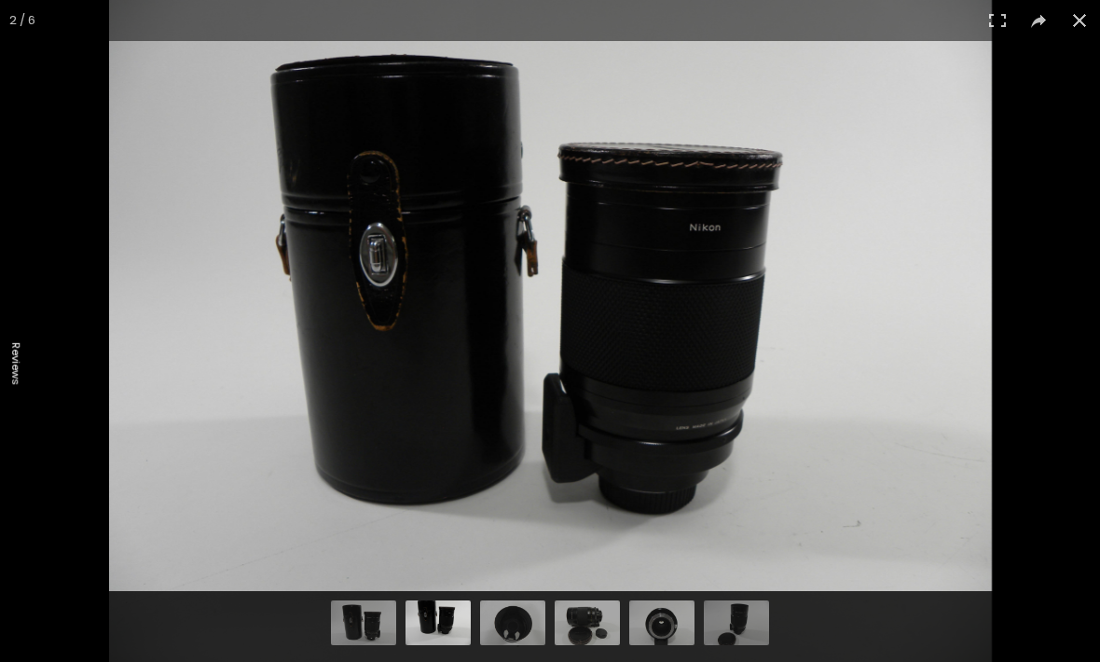
click at [1068, 25] on button at bounding box center [1079, 20] width 41 height 41
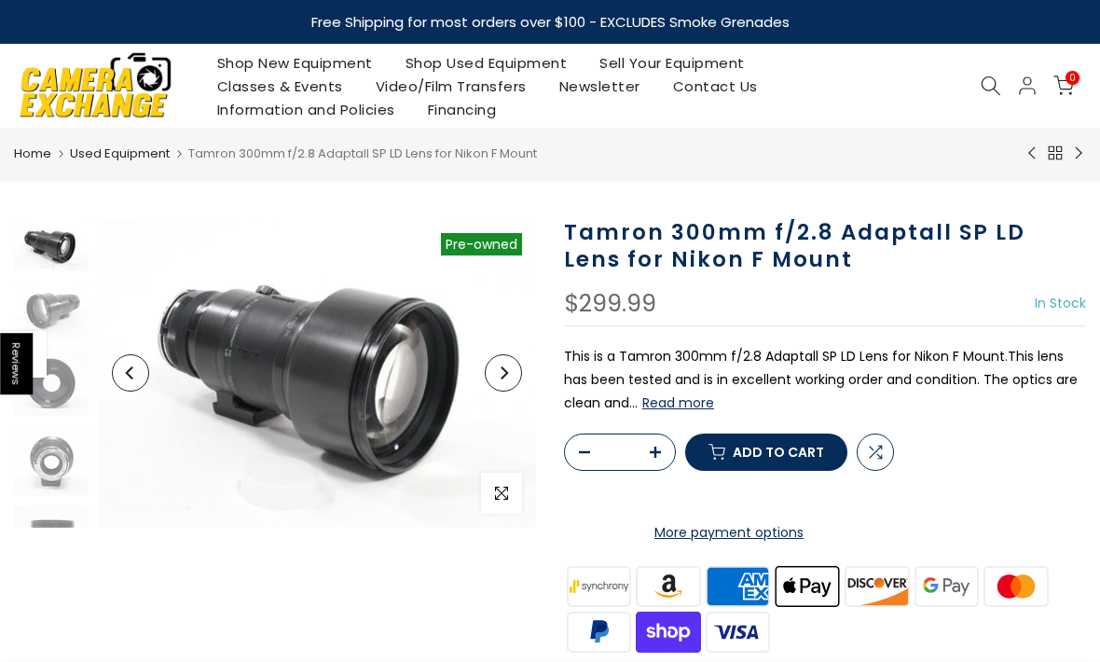
click at [222, 350] on img at bounding box center [317, 373] width 438 height 309
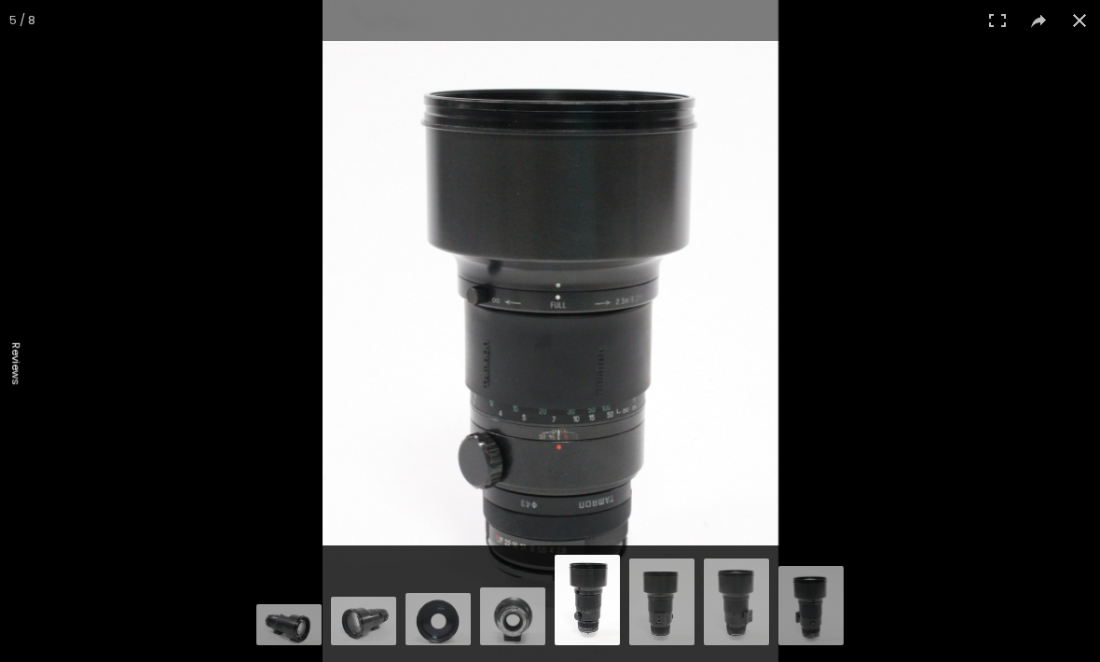
click at [1074, 21] on button at bounding box center [1079, 20] width 41 height 41
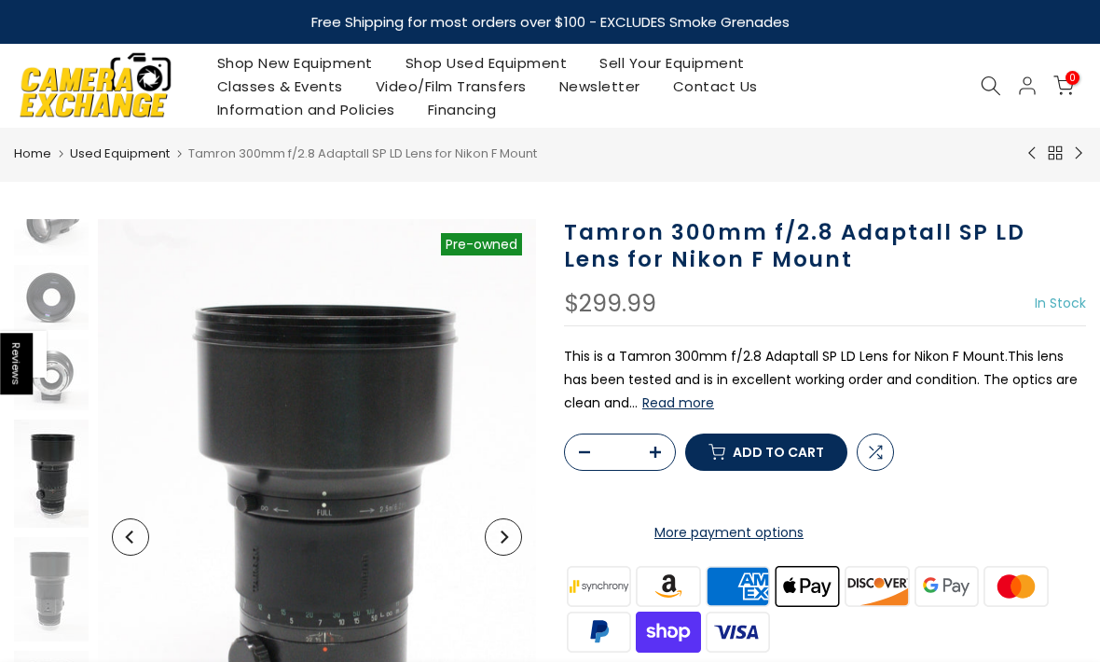
scroll to position [91, 0]
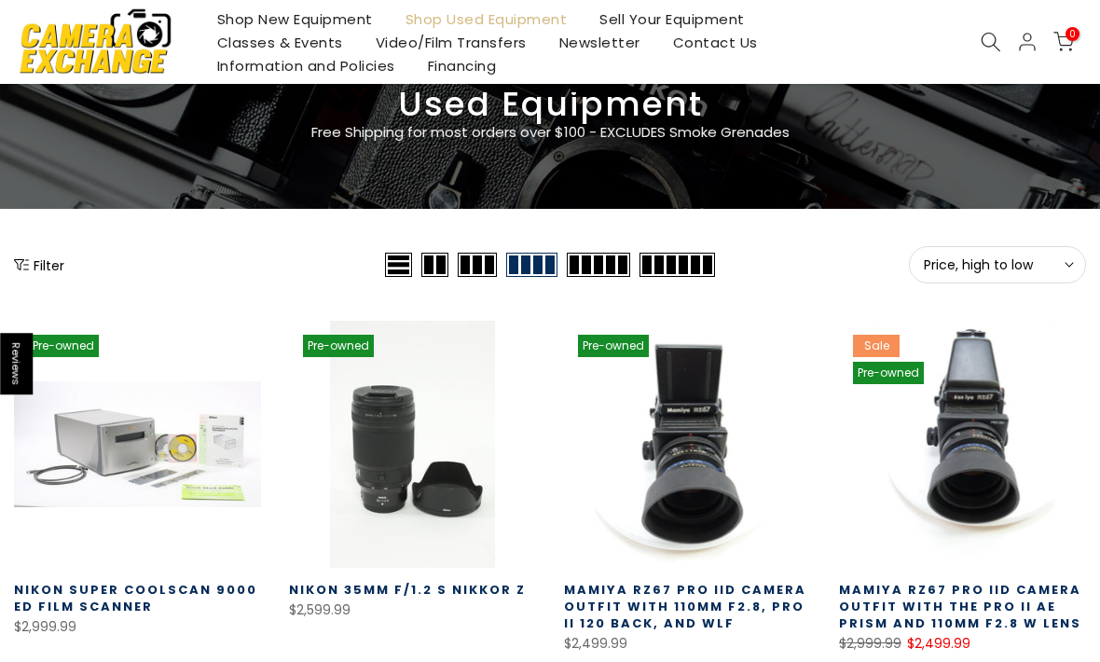
scroll to position [107, 0]
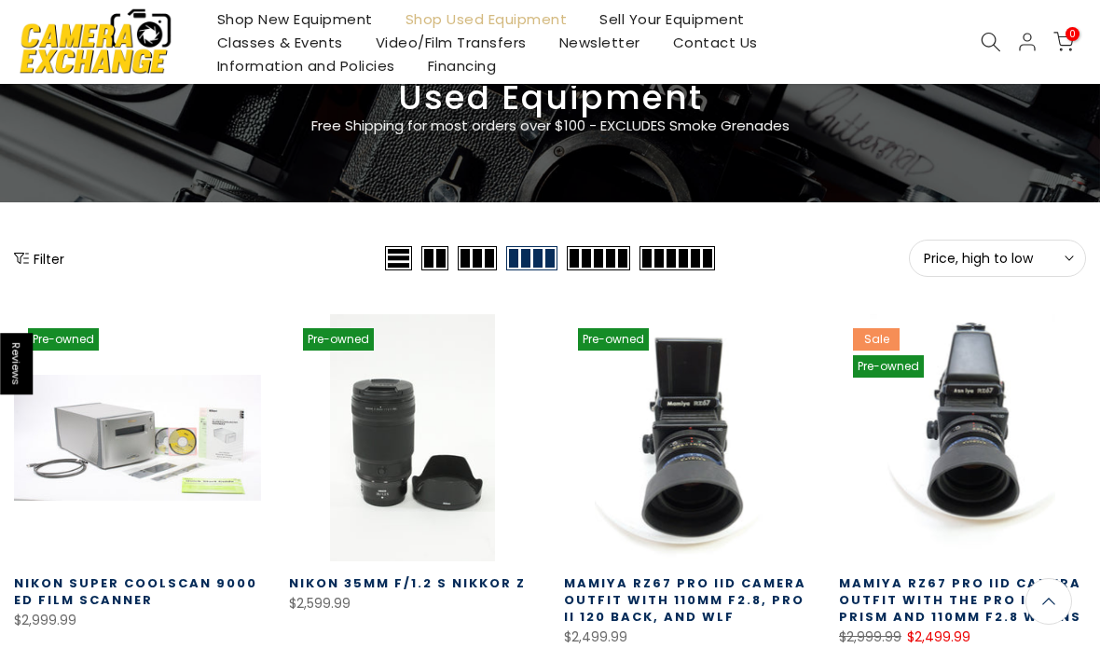
click at [49, 261] on button "Filter" at bounding box center [39, 258] width 50 height 19
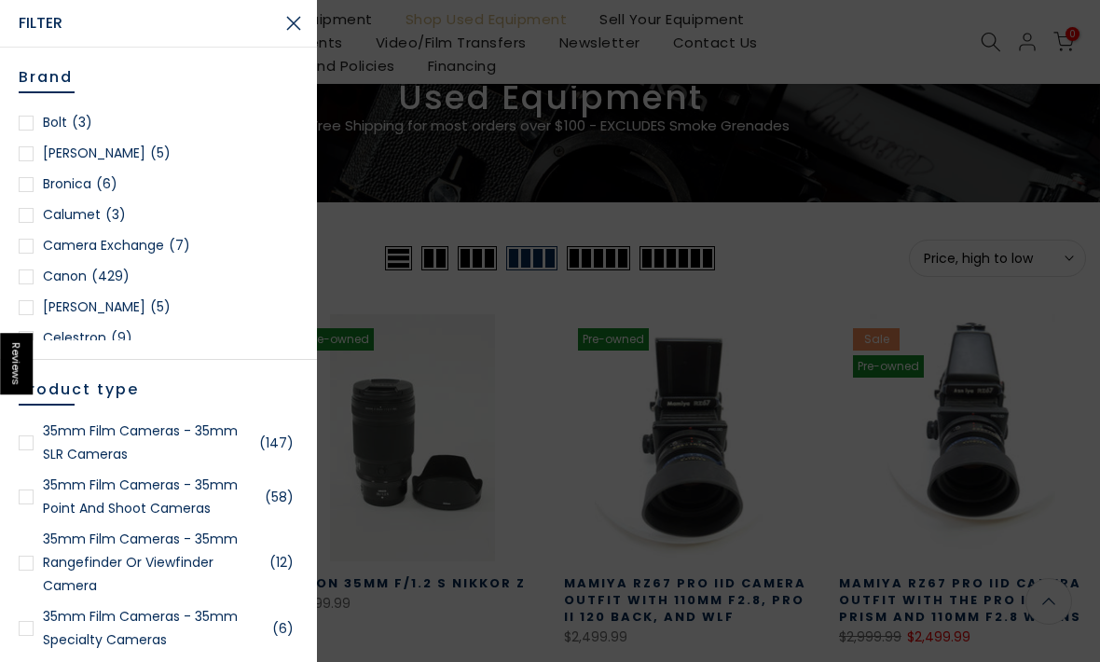
scroll to position [258, 0]
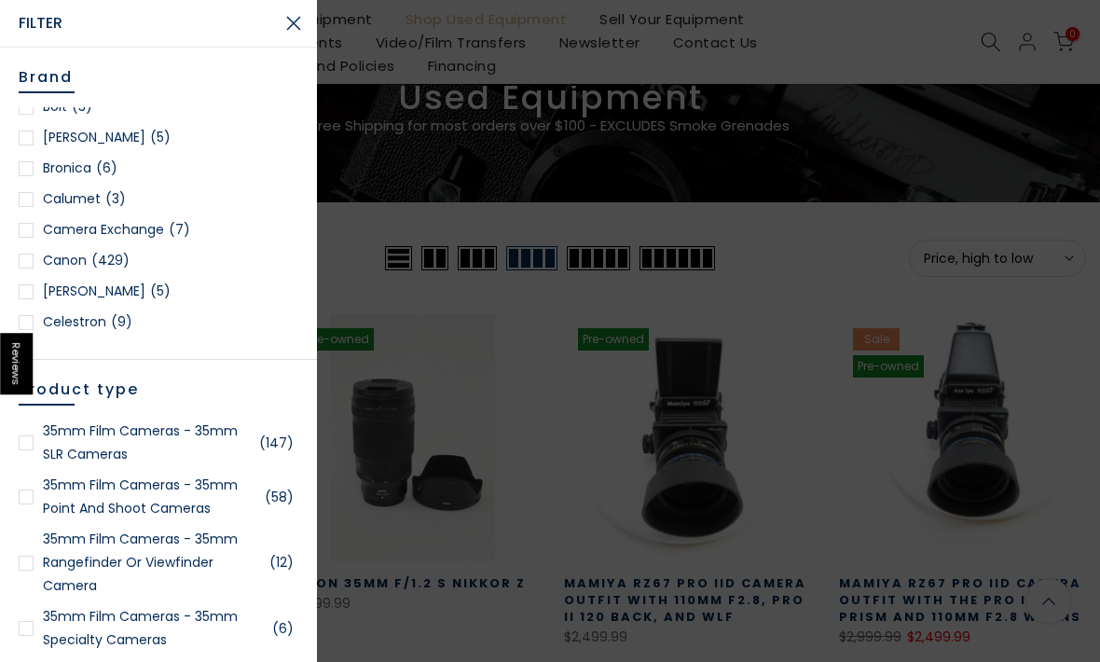
click at [34, 265] on link "Canon (429)" at bounding box center [159, 260] width 280 height 23
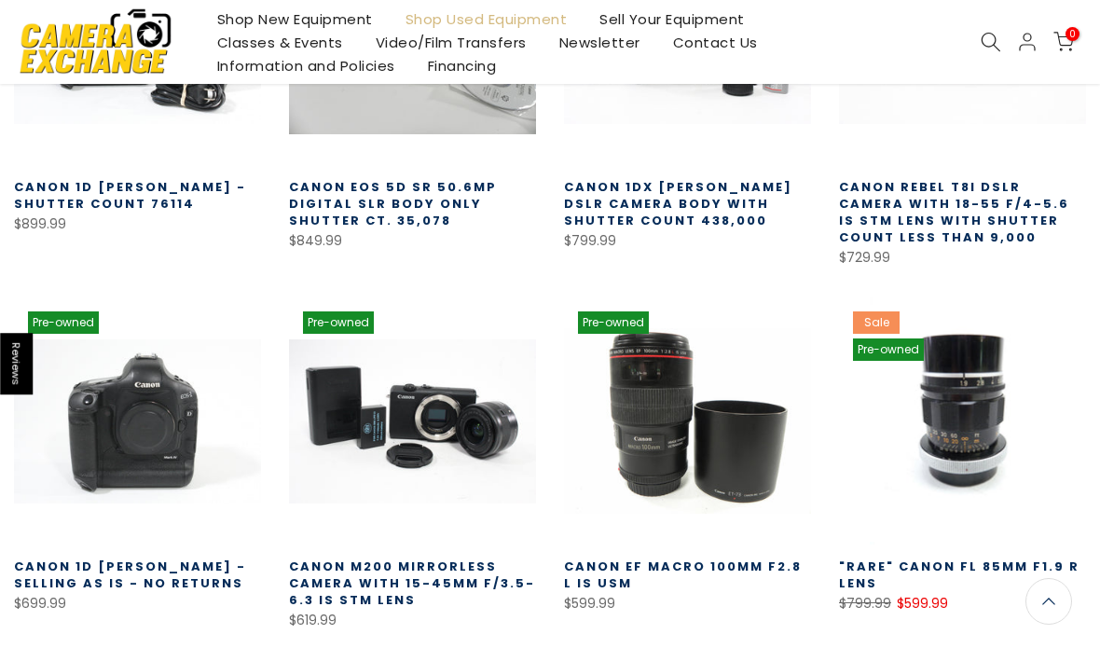
scroll to position [959, 0]
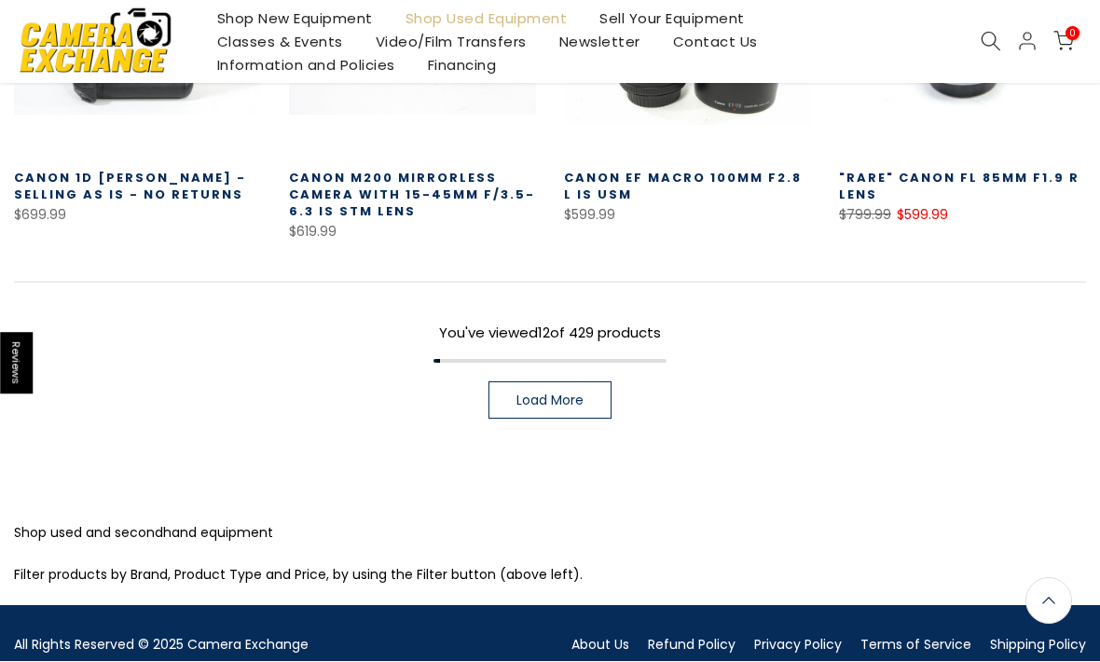
click at [552, 416] on link "Load More" at bounding box center [549, 400] width 123 height 37
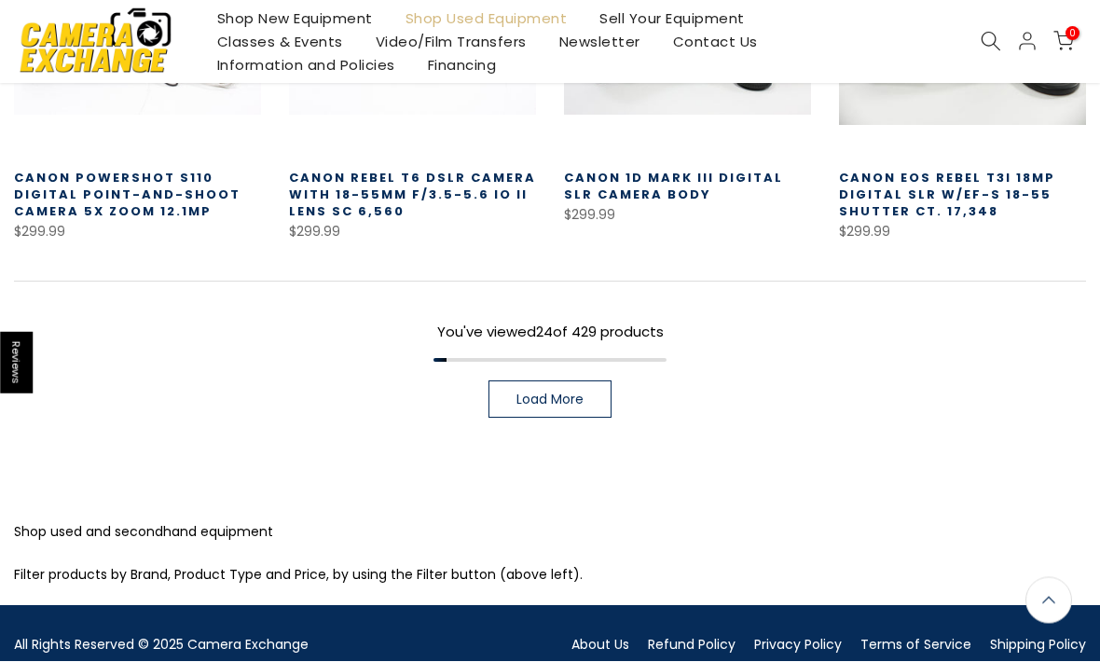
scroll to position [2447, 0]
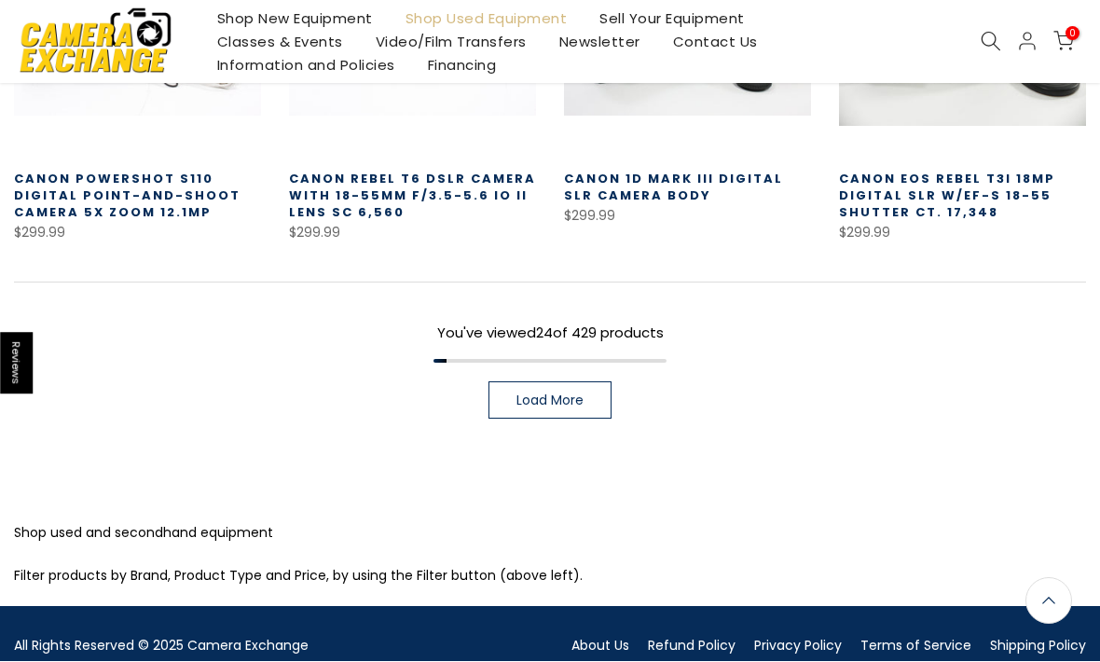
click at [571, 404] on span "Load More" at bounding box center [549, 400] width 67 height 13
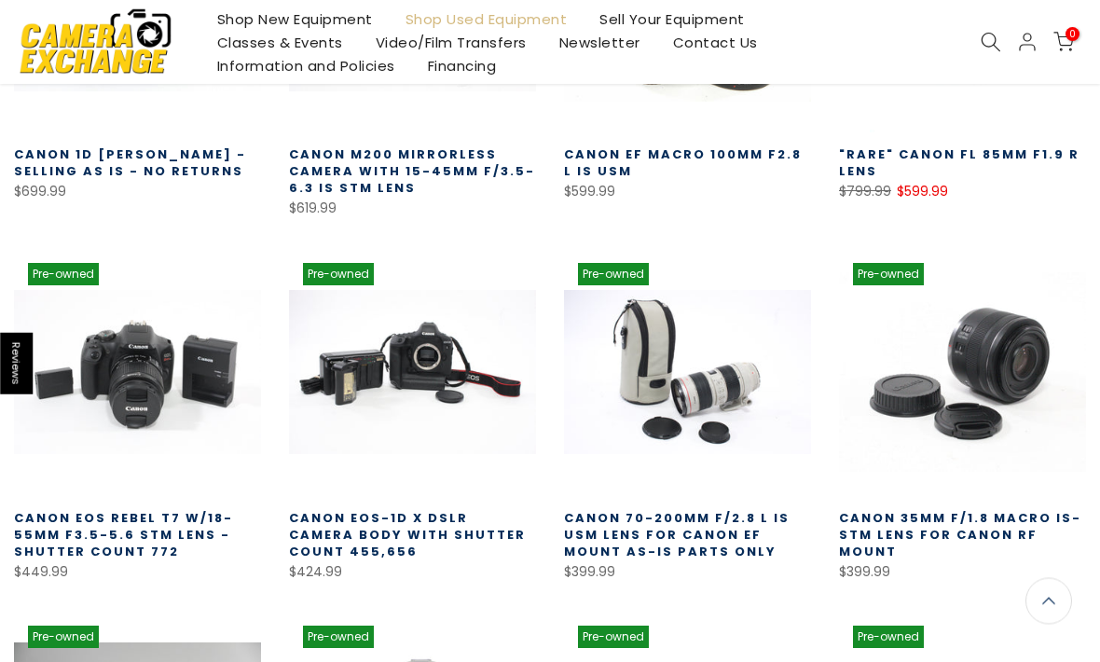
scroll to position [1371, 0]
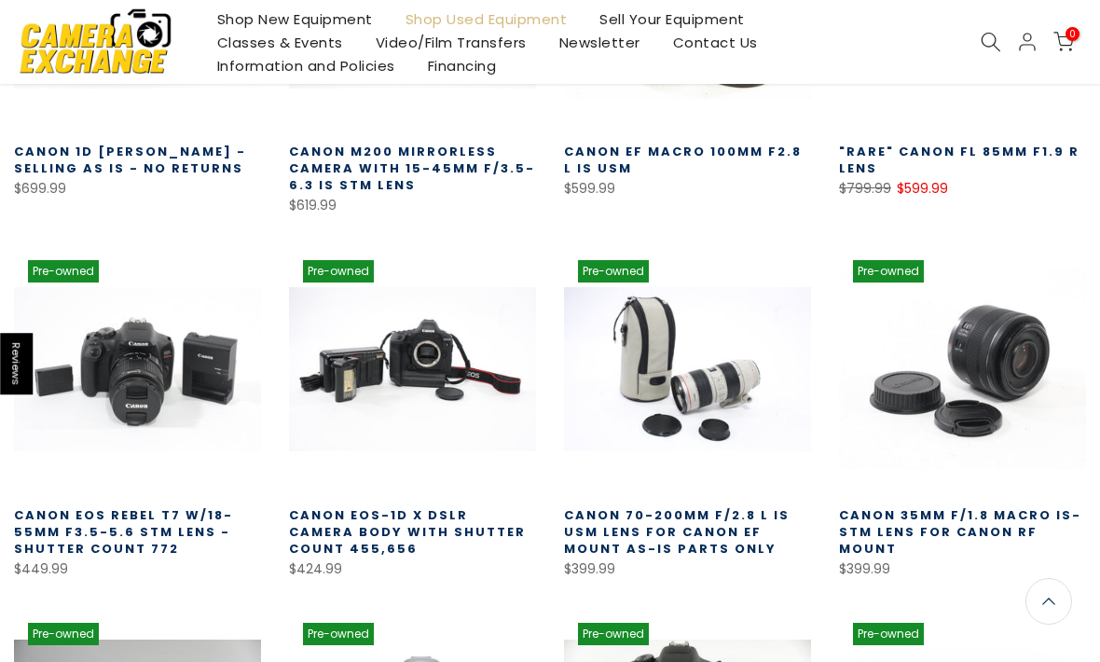
click at [697, 377] on link at bounding box center [687, 369] width 247 height 247
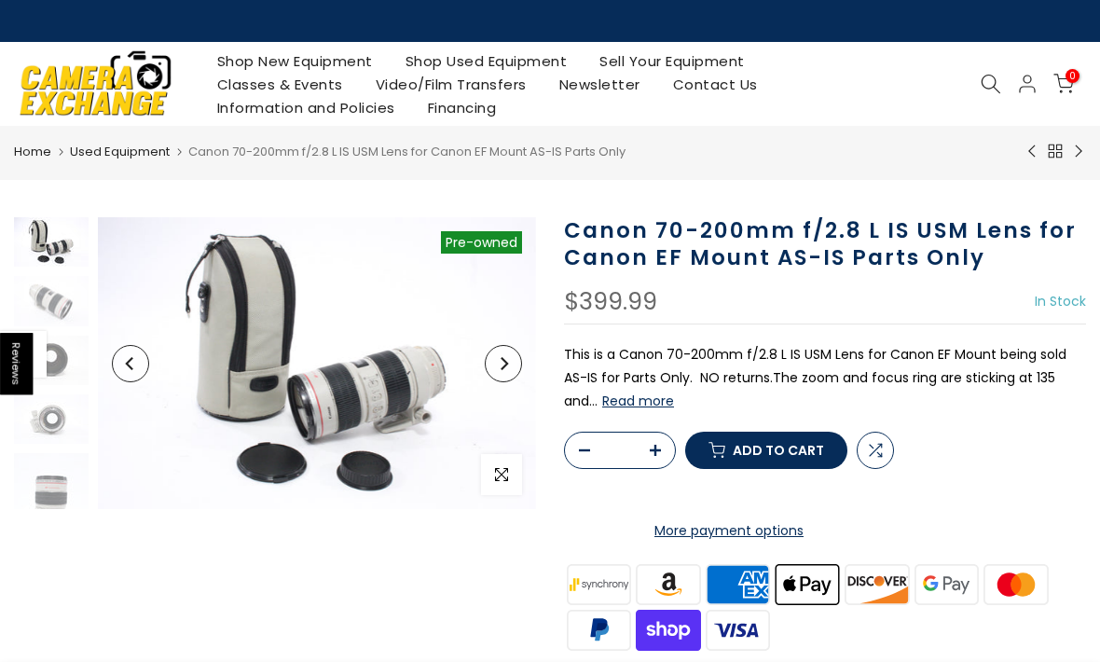
click at [630, 404] on button "Read more" at bounding box center [638, 400] width 72 height 17
click at [275, 318] on img at bounding box center [317, 363] width 438 height 292
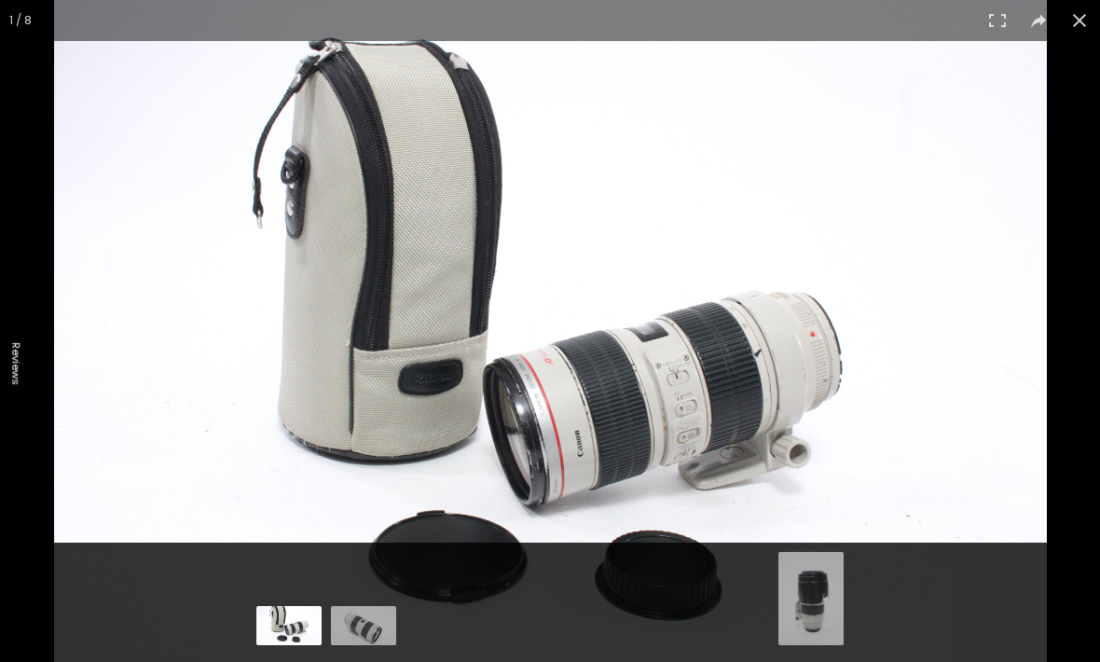
click at [964, 342] on img at bounding box center [550, 331] width 993 height 662
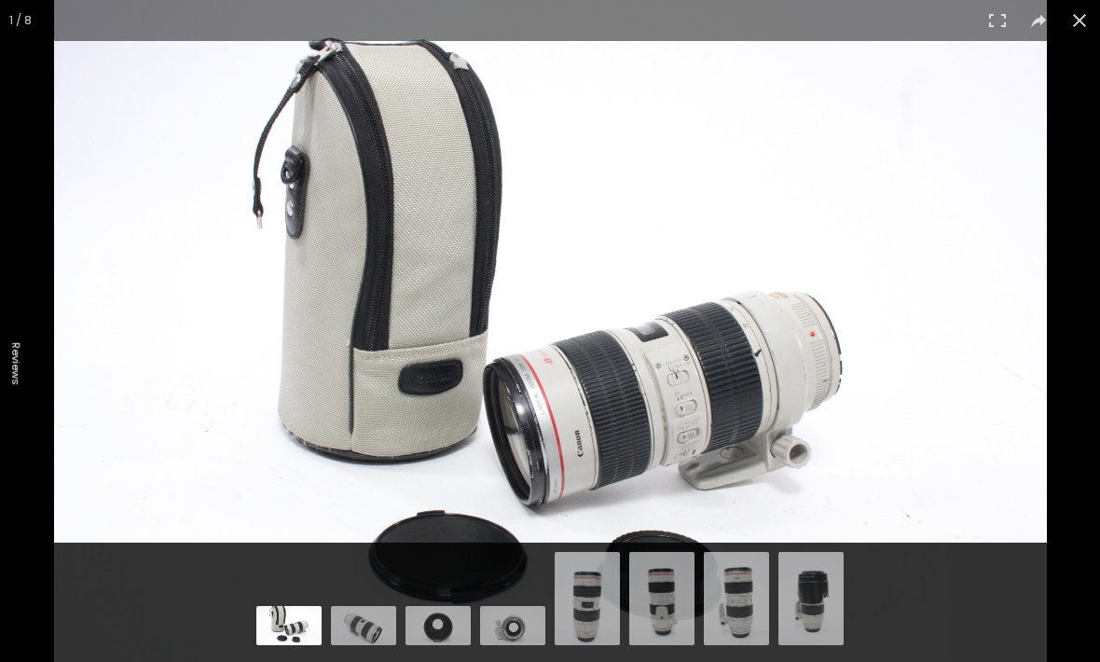
click at [360, 619] on img at bounding box center [363, 628] width 65 height 44
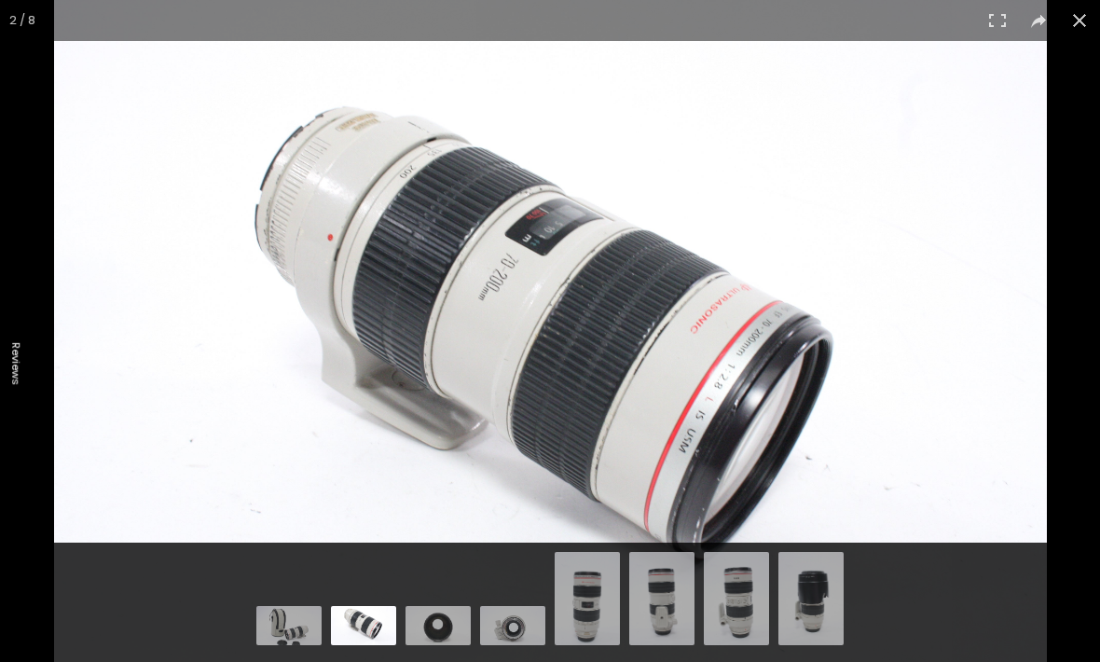
click at [436, 624] on img at bounding box center [437, 628] width 65 height 44
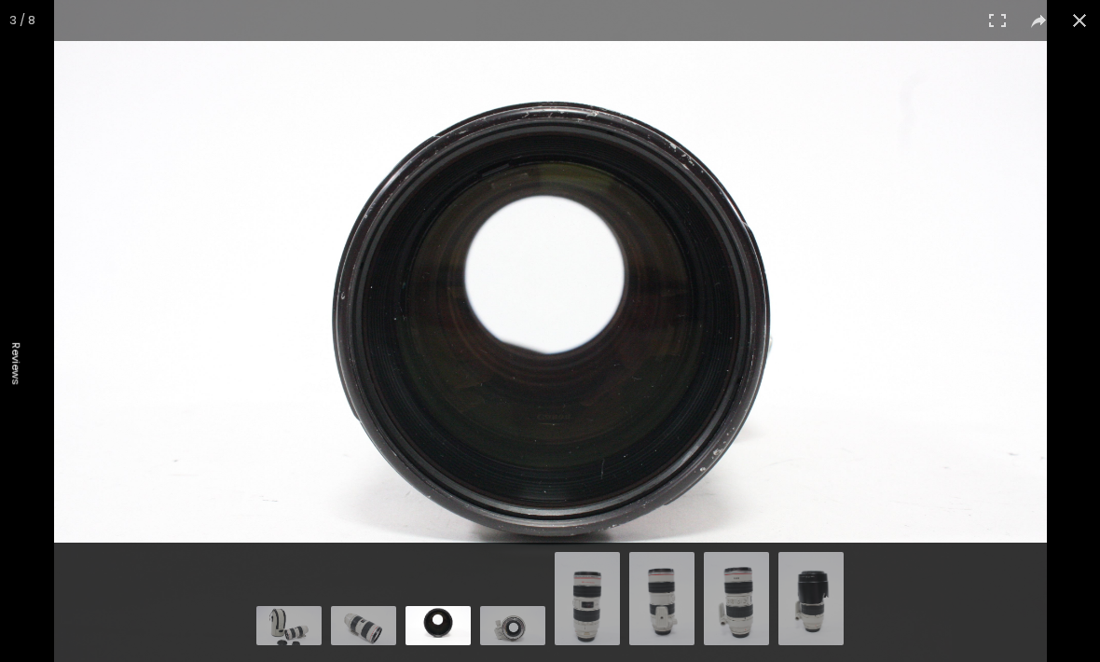
click at [490, 632] on img at bounding box center [512, 628] width 65 height 44
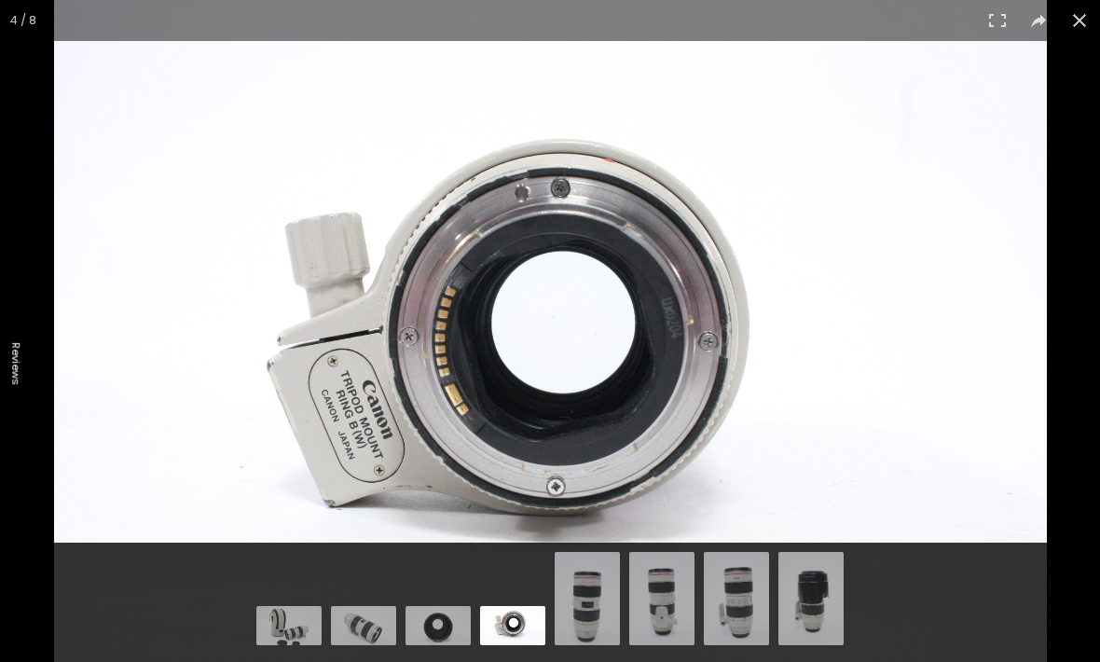
click at [581, 598] on img at bounding box center [587, 601] width 65 height 98
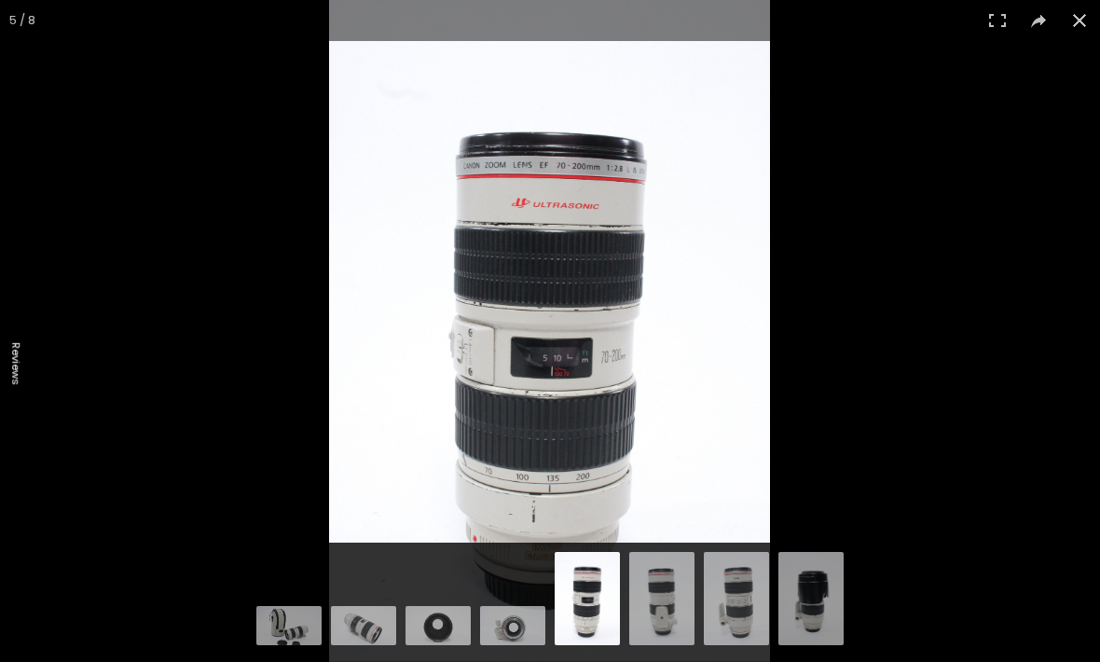
click at [658, 610] on img at bounding box center [661, 601] width 65 height 98
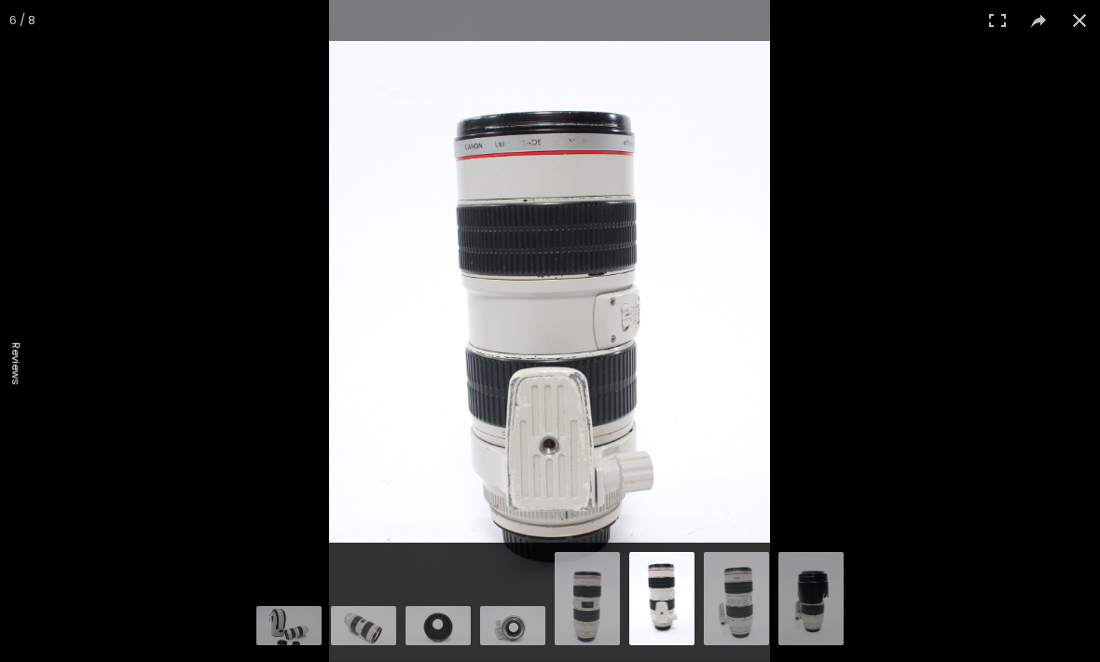
click at [741, 595] on img at bounding box center [736, 601] width 65 height 98
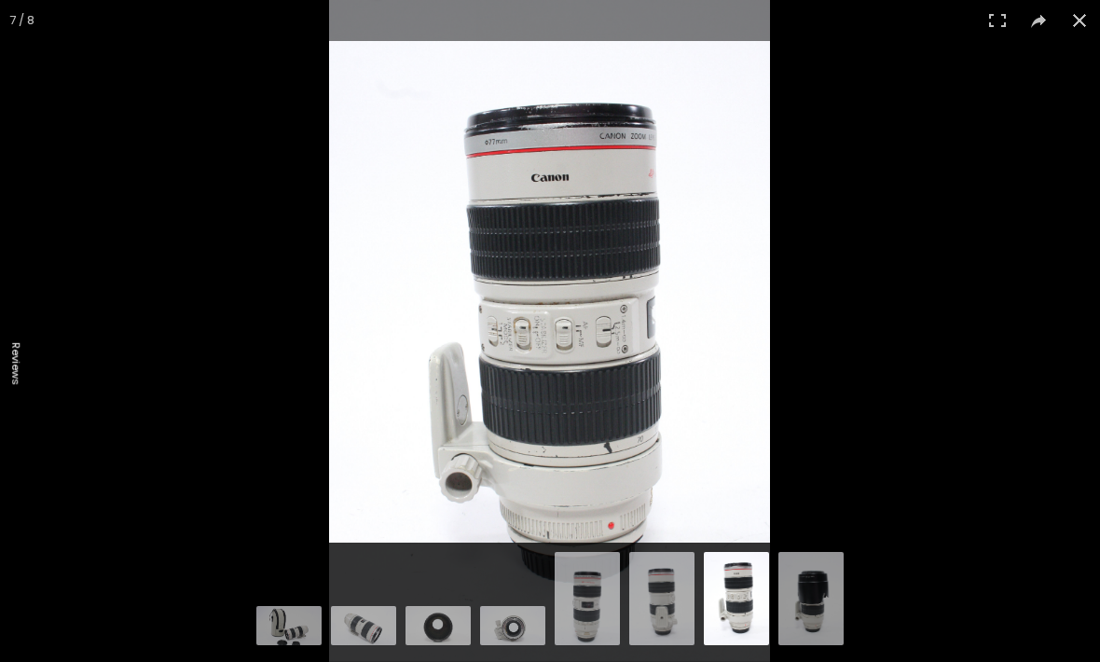
click at [807, 616] on img at bounding box center [810, 601] width 65 height 98
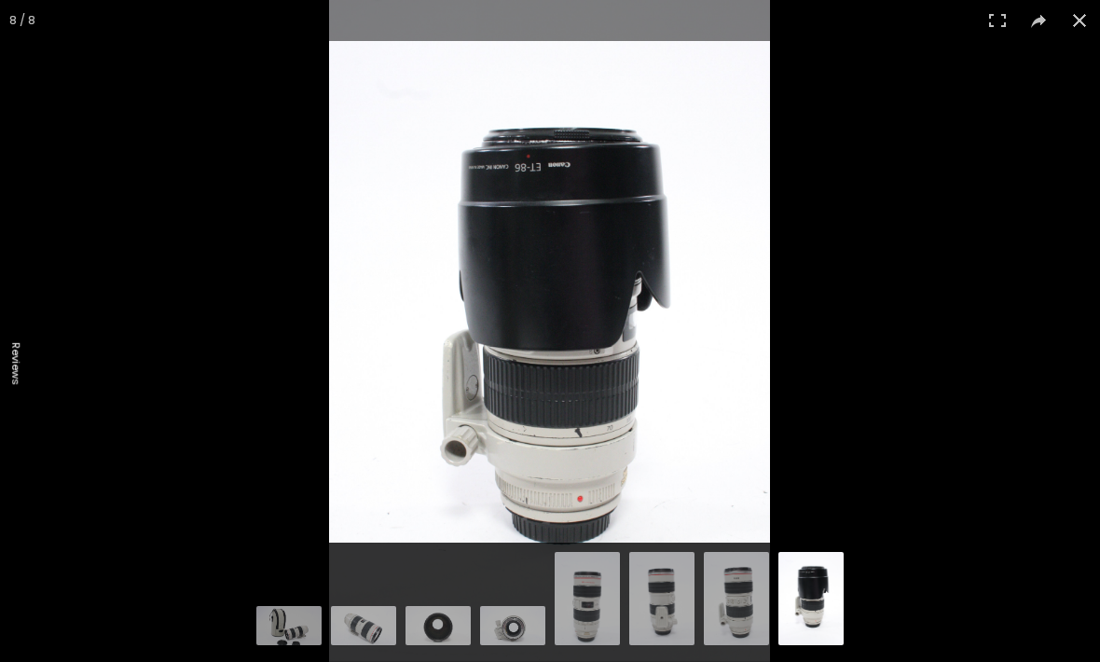
click at [1090, 23] on button at bounding box center [1079, 20] width 41 height 41
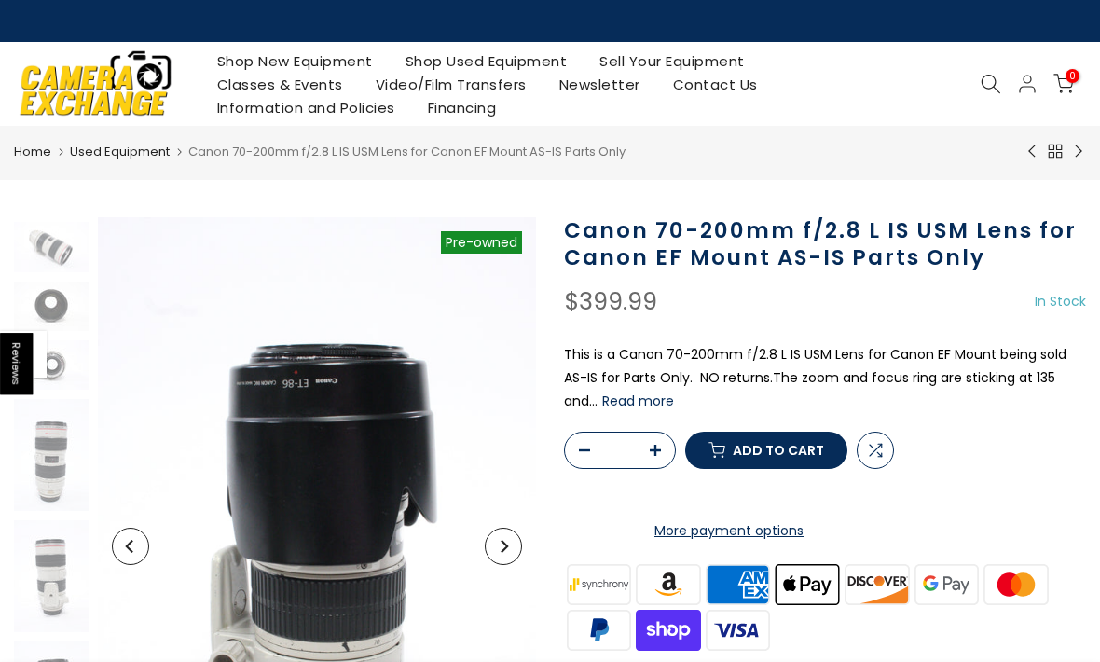
scroll to position [54, 0]
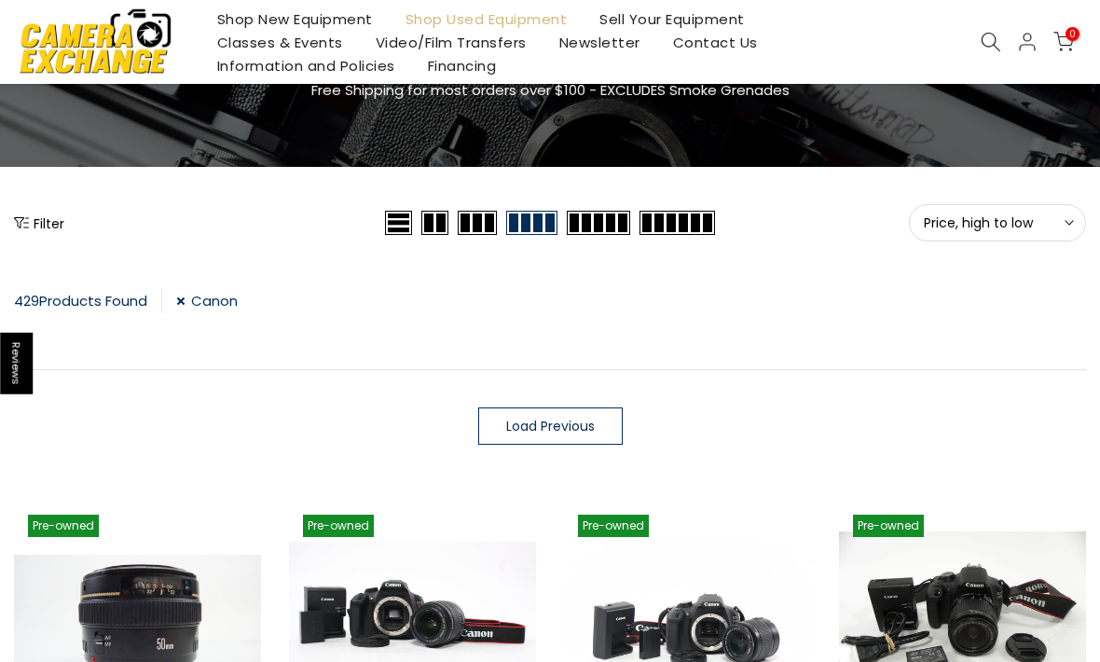
scroll to position [153, 0]
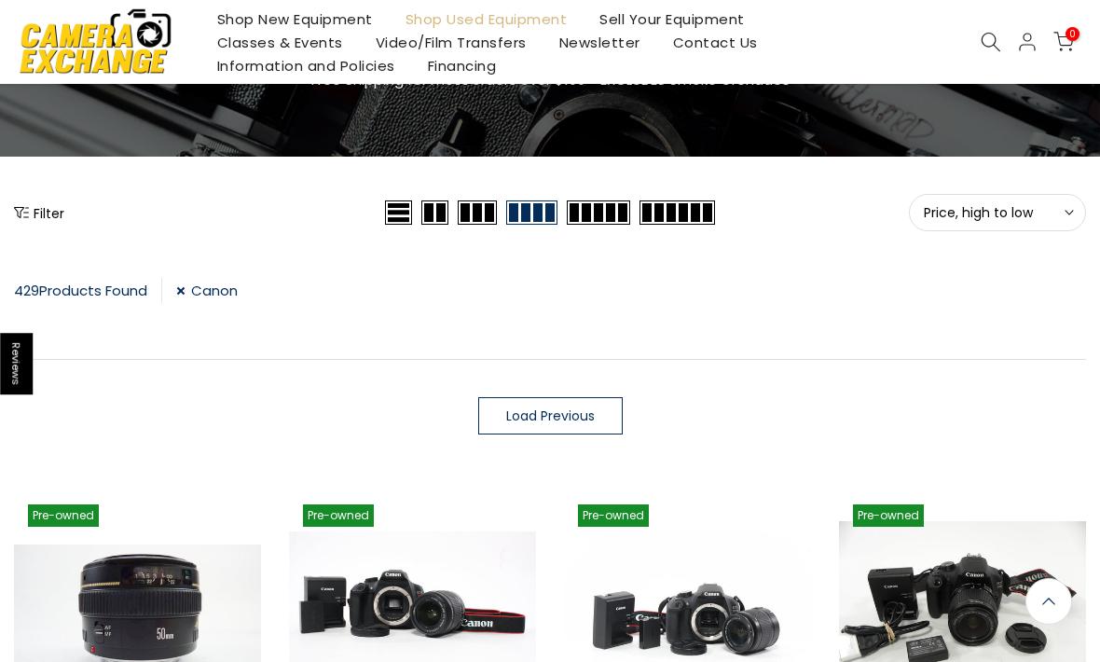
click at [576, 413] on span "Load Previous" at bounding box center [550, 415] width 89 height 13
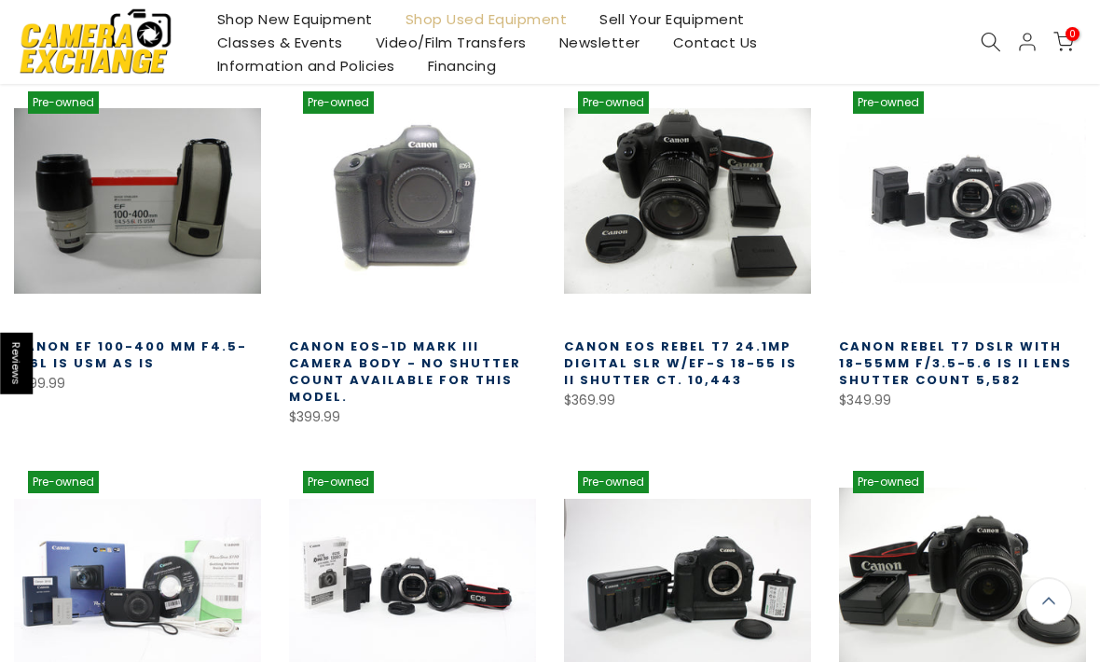
scroll to position [929, 0]
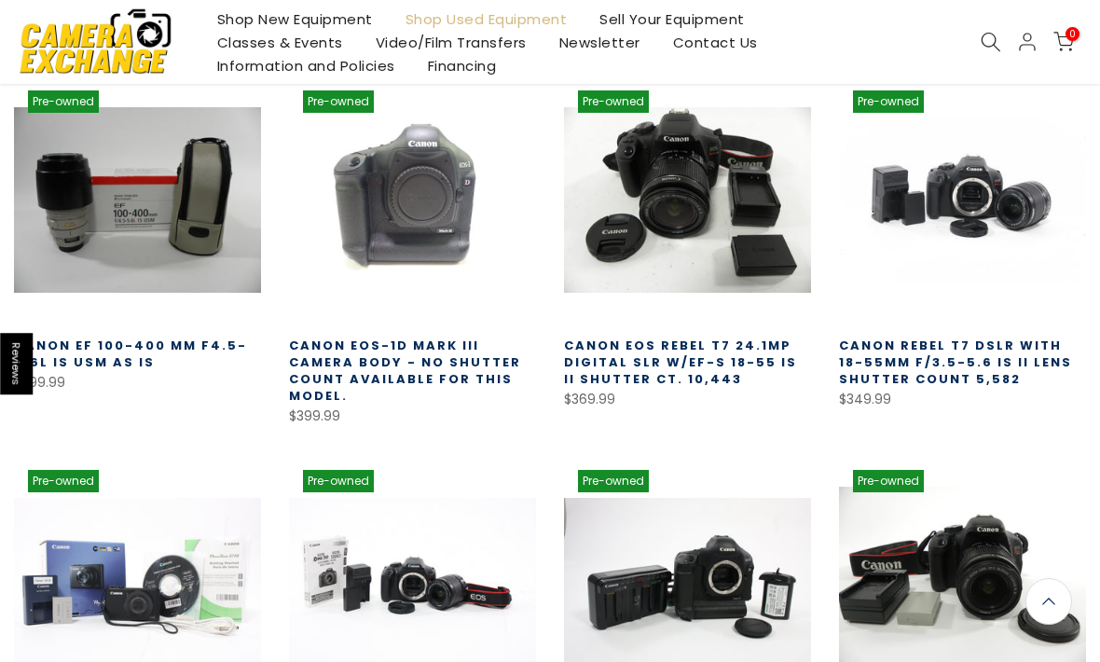
click at [175, 227] on link at bounding box center [137, 199] width 247 height 247
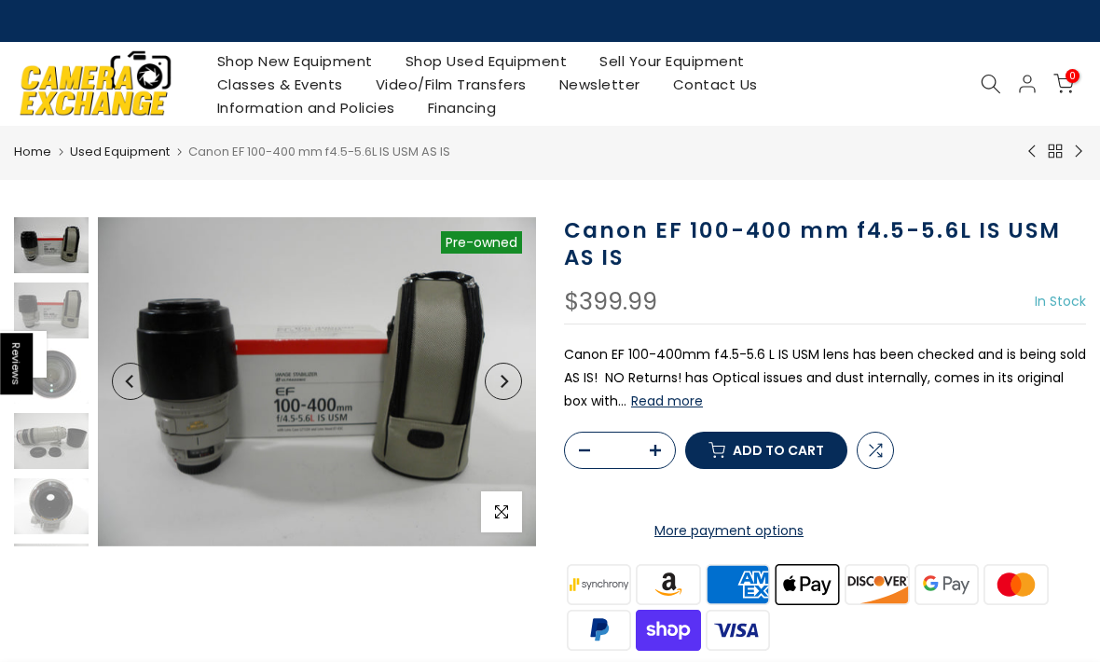
click at [504, 381] on icon "Next" at bounding box center [503, 381] width 13 height 13
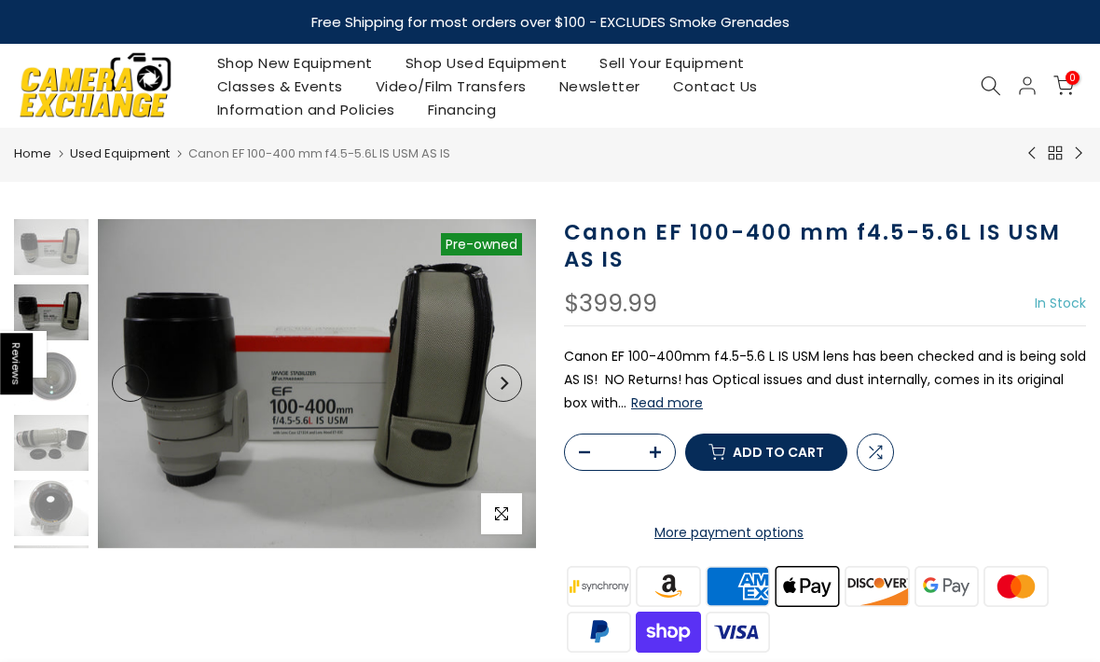
click at [511, 388] on button "Next" at bounding box center [503, 382] width 37 height 37
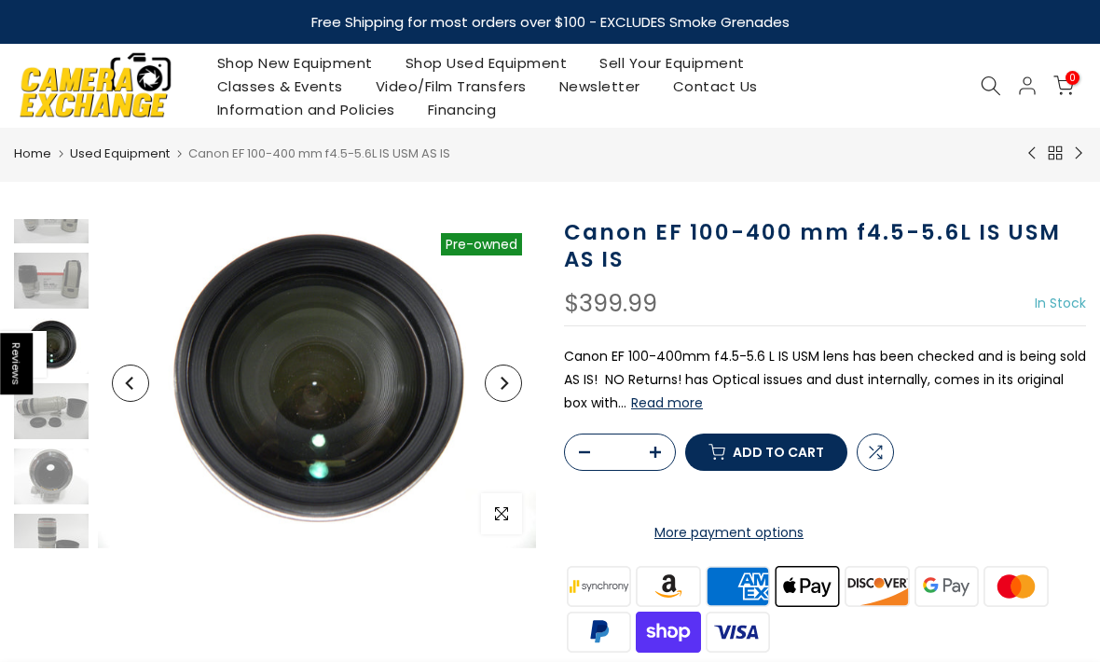
scroll to position [37, 0]
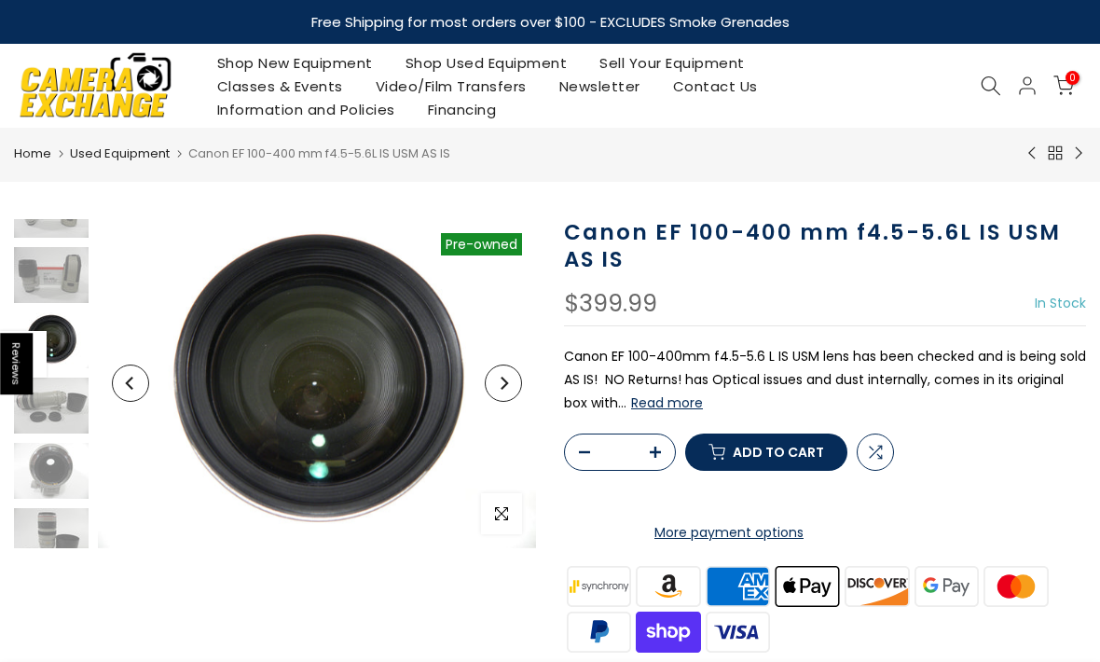
click at [500, 388] on icon "Next" at bounding box center [503, 383] width 13 height 13
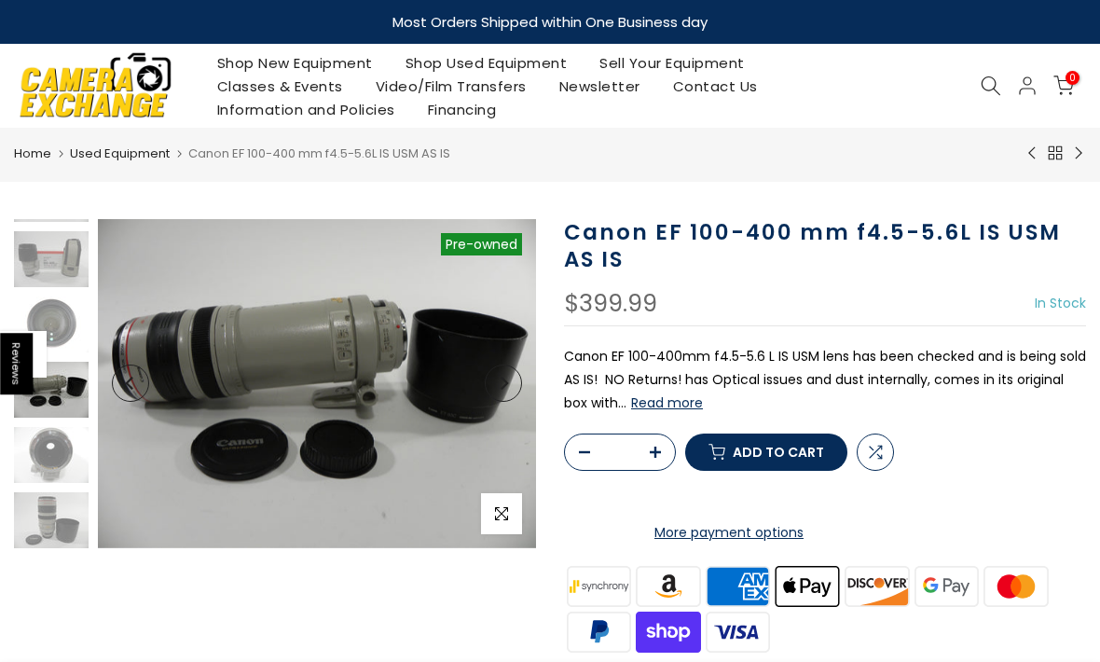
scroll to position [53, 0]
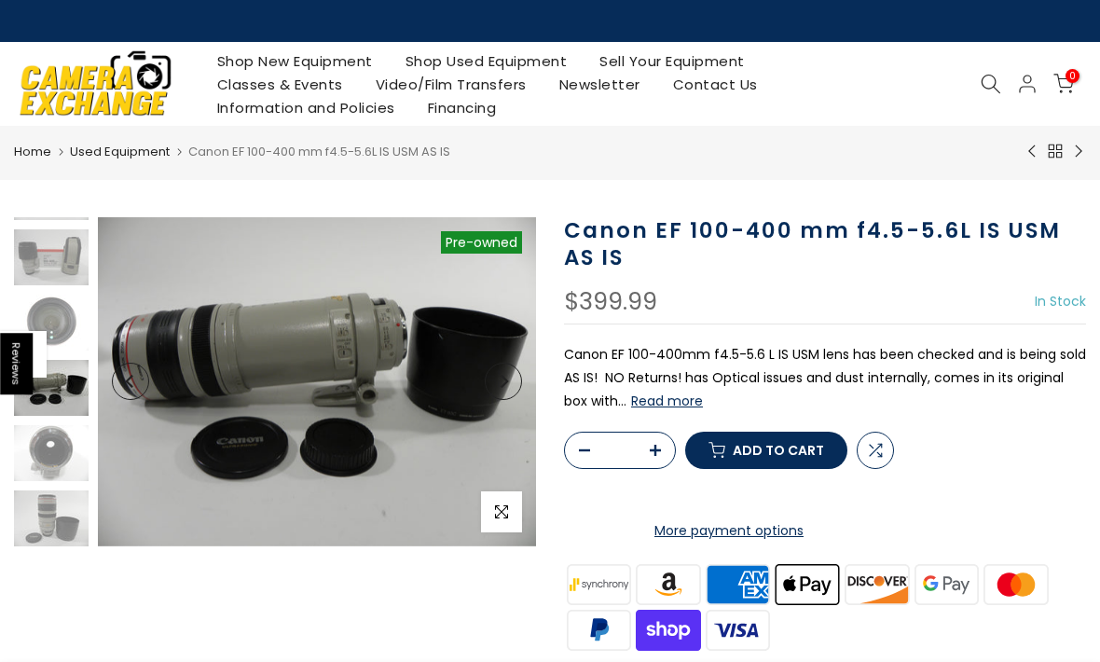
click at [509, 383] on icon "Next" at bounding box center [503, 381] width 13 height 13
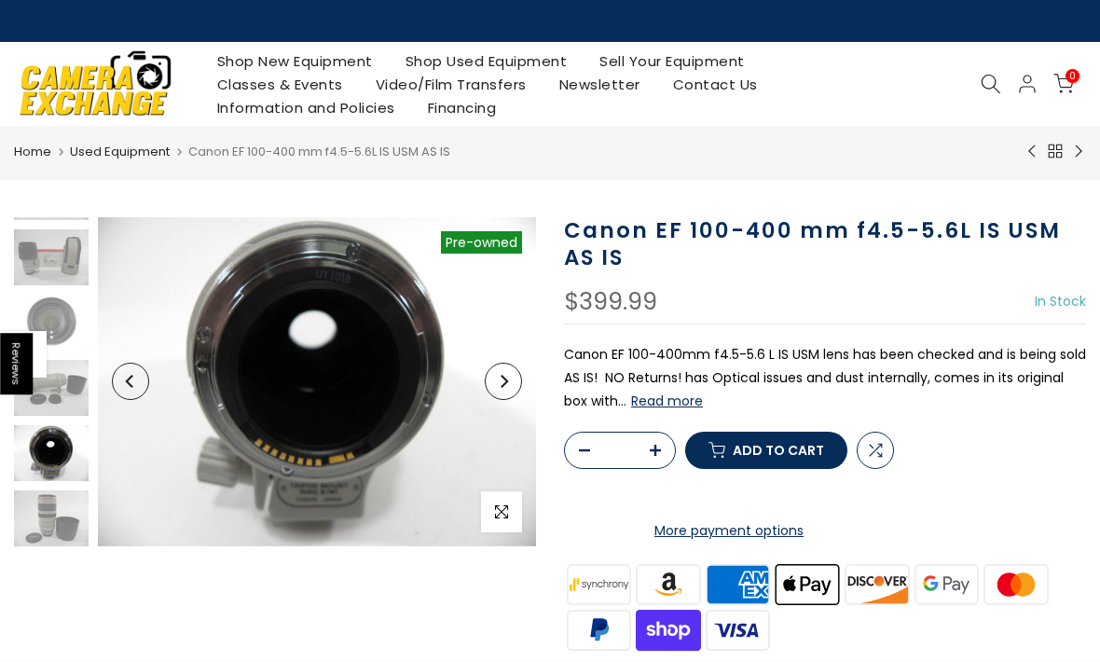
click at [501, 397] on button "Next" at bounding box center [503, 381] width 37 height 37
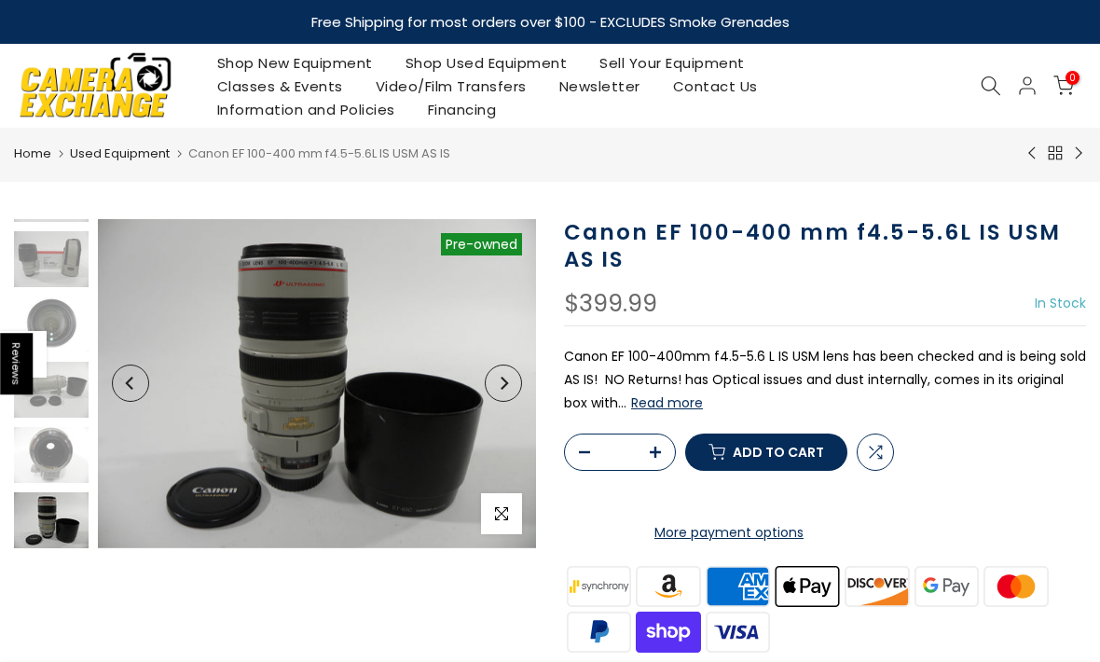
click at [507, 391] on button "Next" at bounding box center [503, 382] width 37 height 37
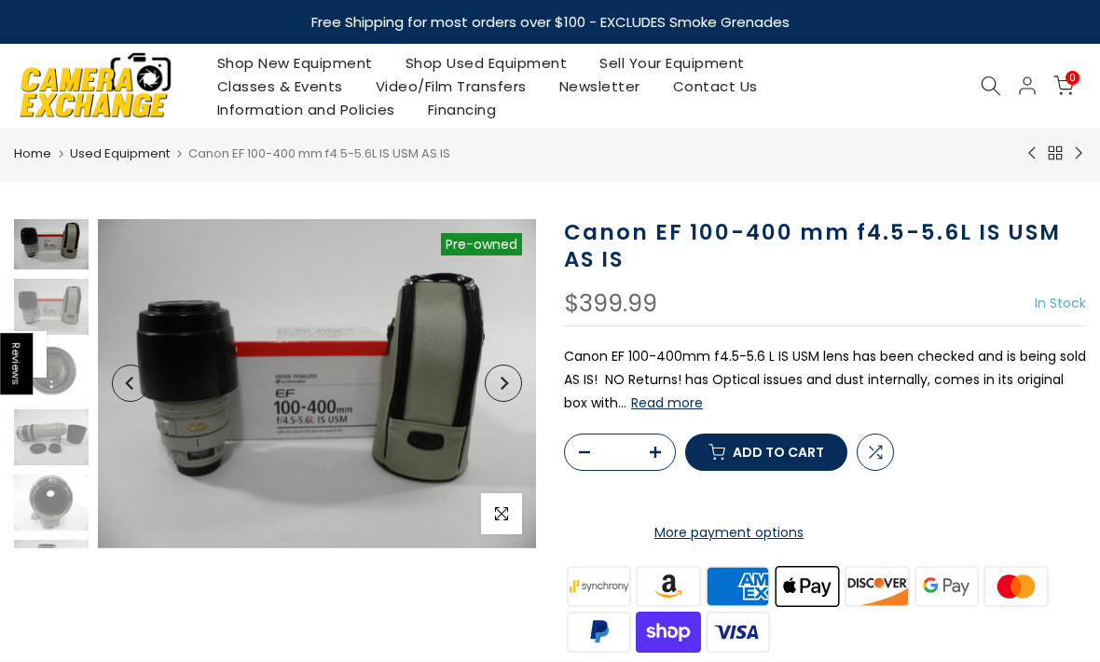
scroll to position [0, 0]
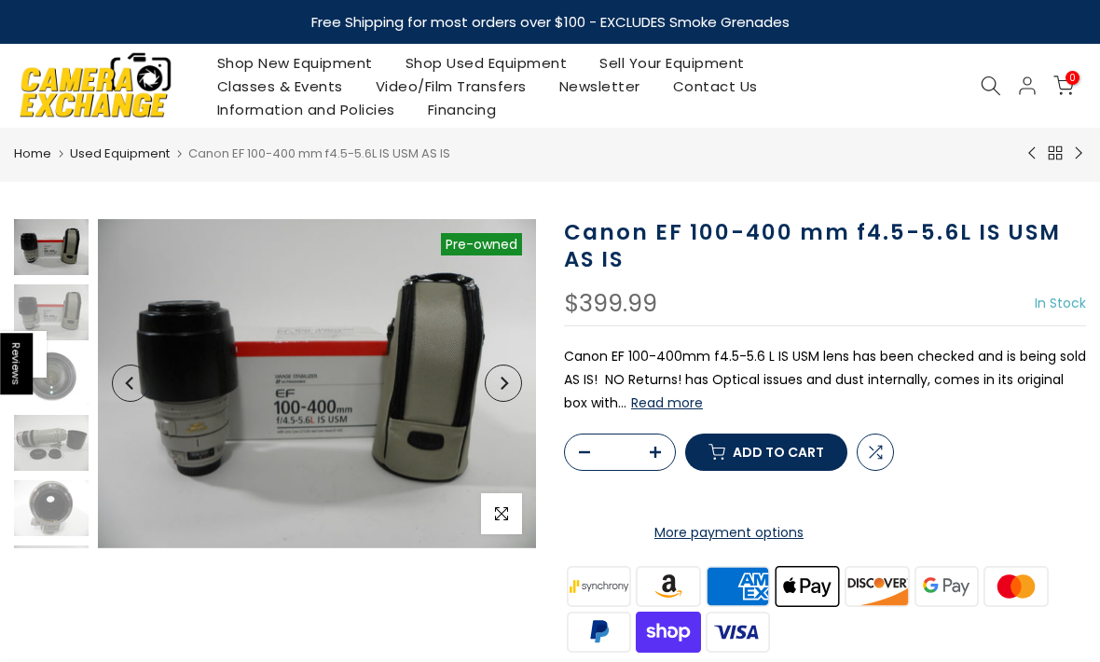
click at [505, 383] on icon "Next" at bounding box center [503, 383] width 13 height 13
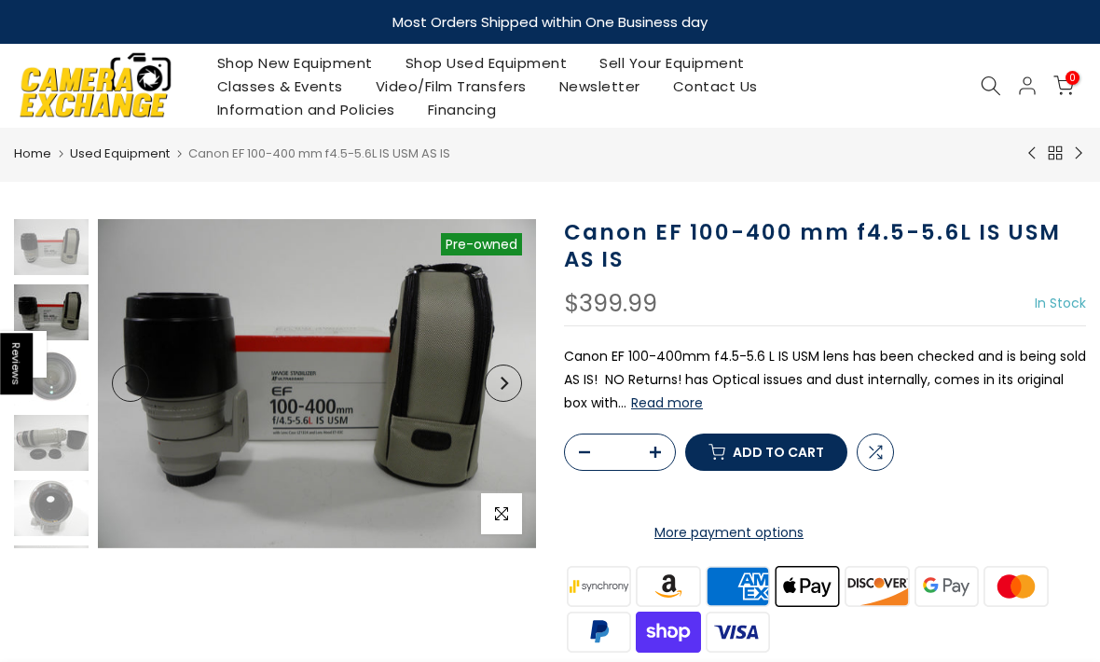
click at [506, 395] on button "Next" at bounding box center [503, 382] width 37 height 37
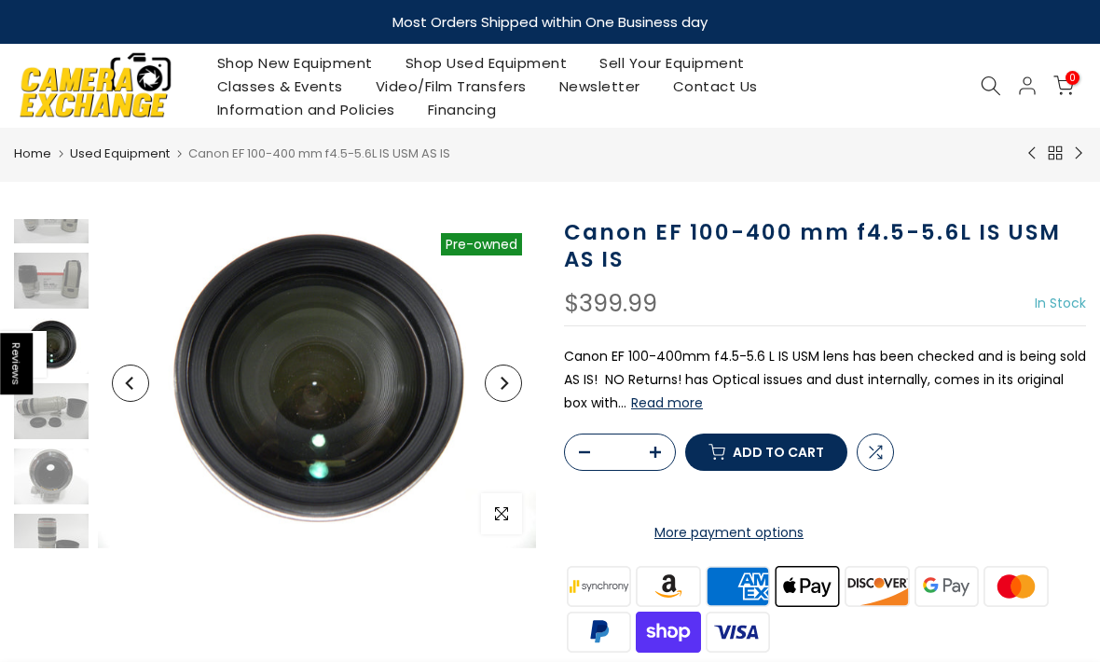
scroll to position [37, 0]
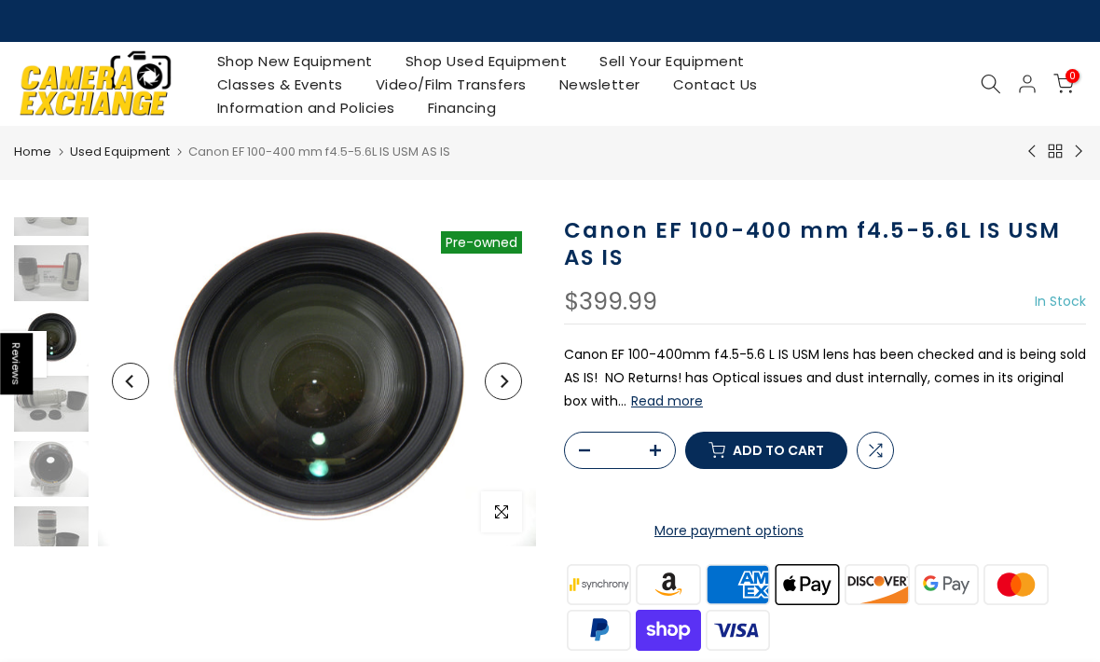
click at [1023, 348] on p "Canon EF 100-400mm f4.5-5.6 L IS USM lens has been checked and is being sold AS…" at bounding box center [825, 378] width 522 height 71
